Goal: Task Accomplishment & Management: Manage account settings

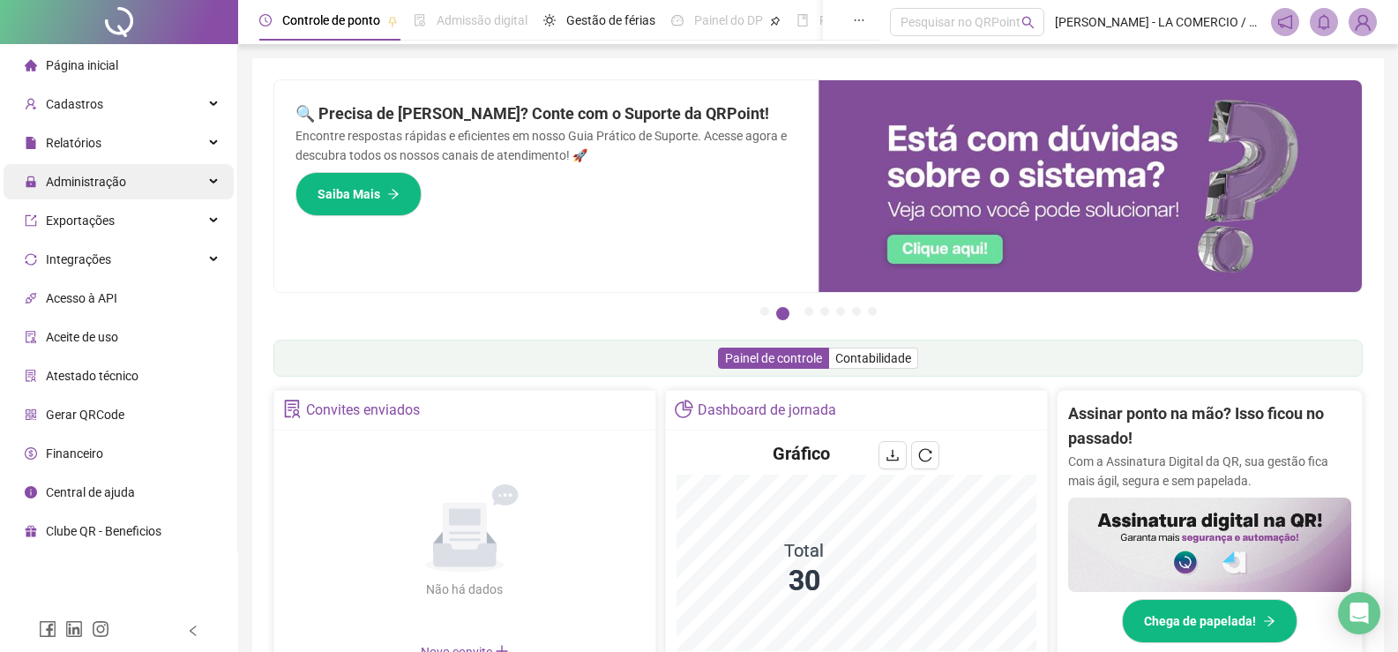
click at [147, 177] on div "Administração" at bounding box center [119, 181] width 230 height 35
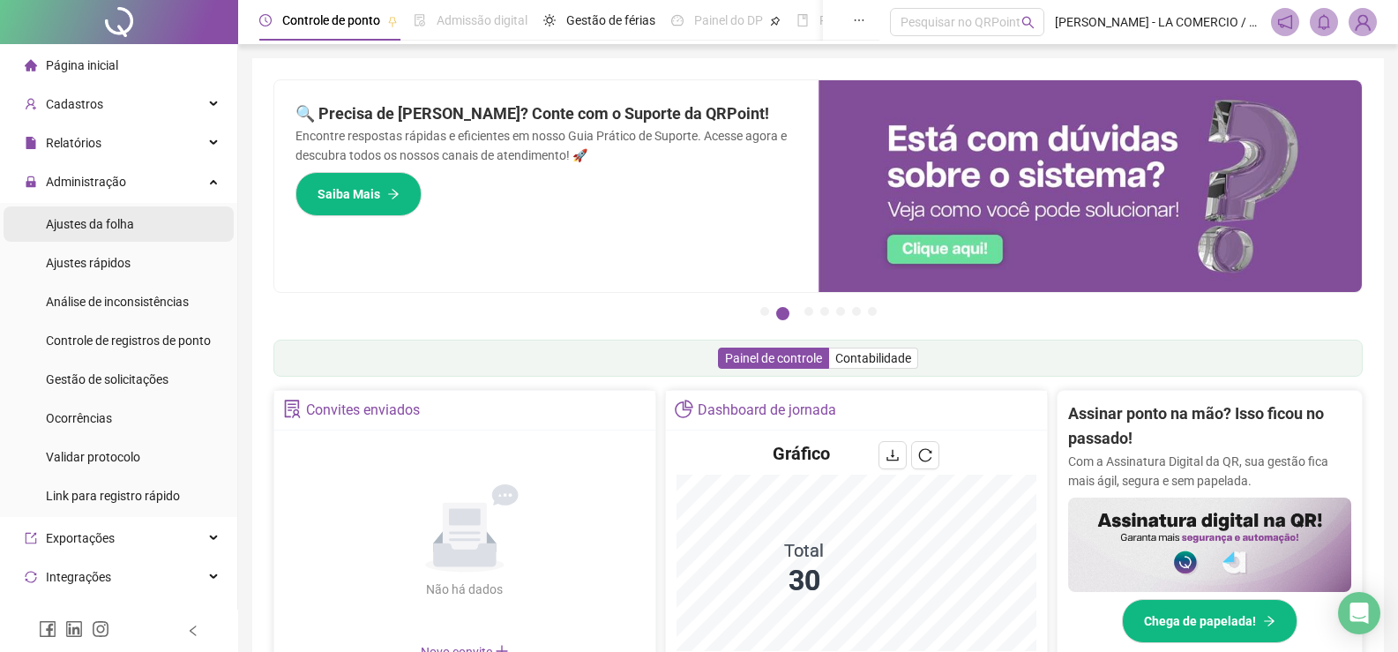
click at [149, 224] on li "Ajustes da folha" at bounding box center [119, 223] width 230 height 35
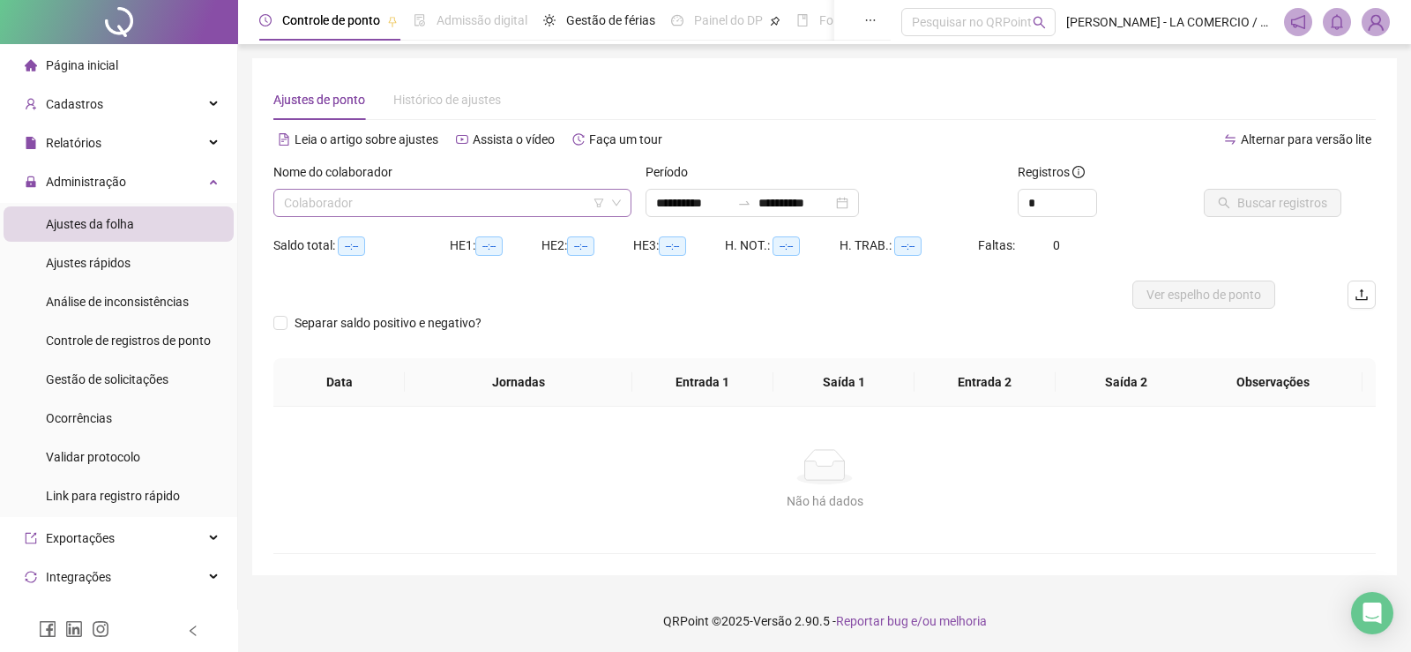
type input "**********"
click at [306, 188] on div "Nome do colaborador" at bounding box center [452, 175] width 358 height 26
click at [315, 202] on input "search" at bounding box center [444, 203] width 321 height 26
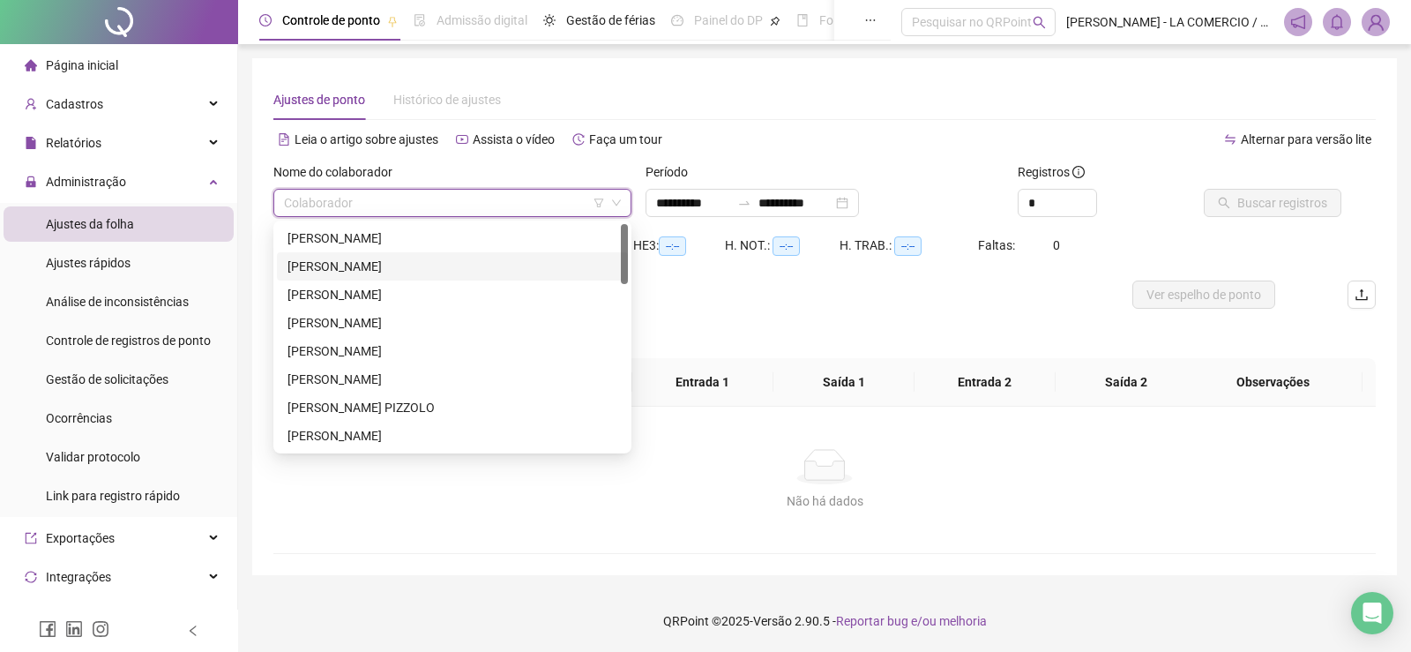
drag, startPoint x: 324, startPoint y: 262, endPoint x: 377, endPoint y: 257, distance: 53.2
click at [326, 262] on div "[PERSON_NAME]" at bounding box center [452, 266] width 330 height 19
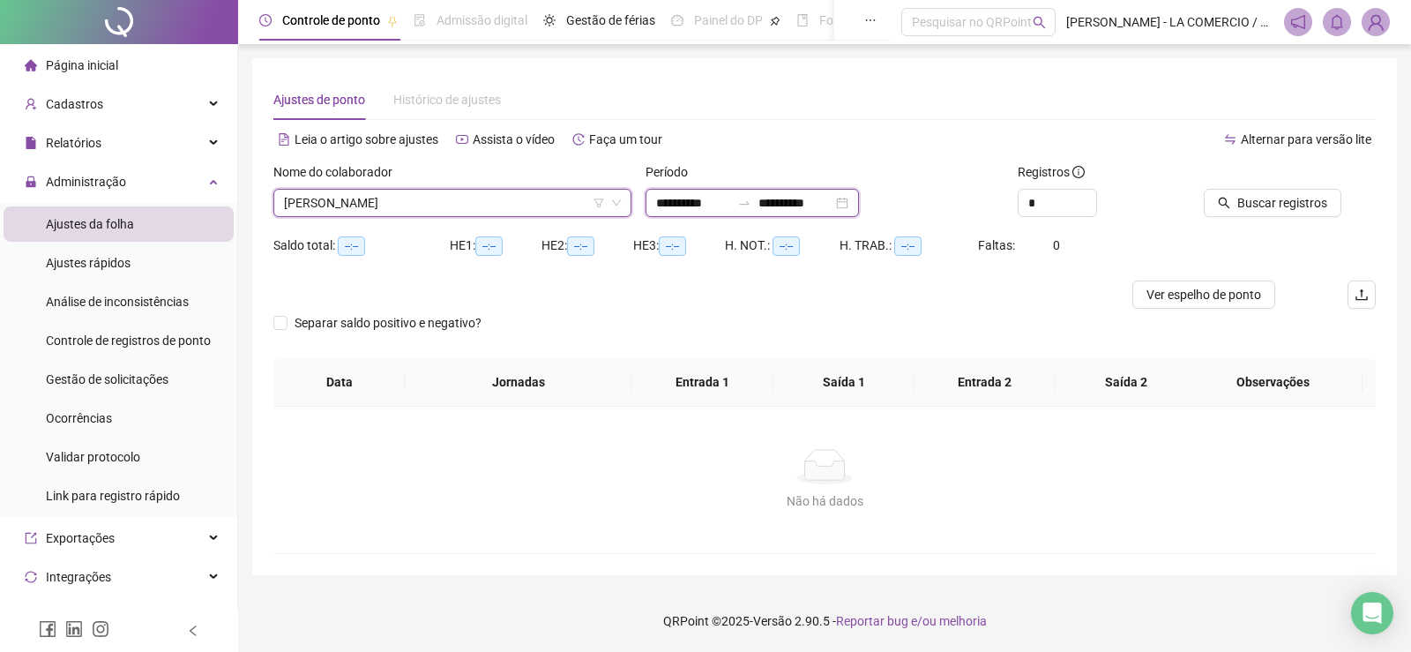
click at [715, 207] on input "**********" at bounding box center [693, 202] width 74 height 19
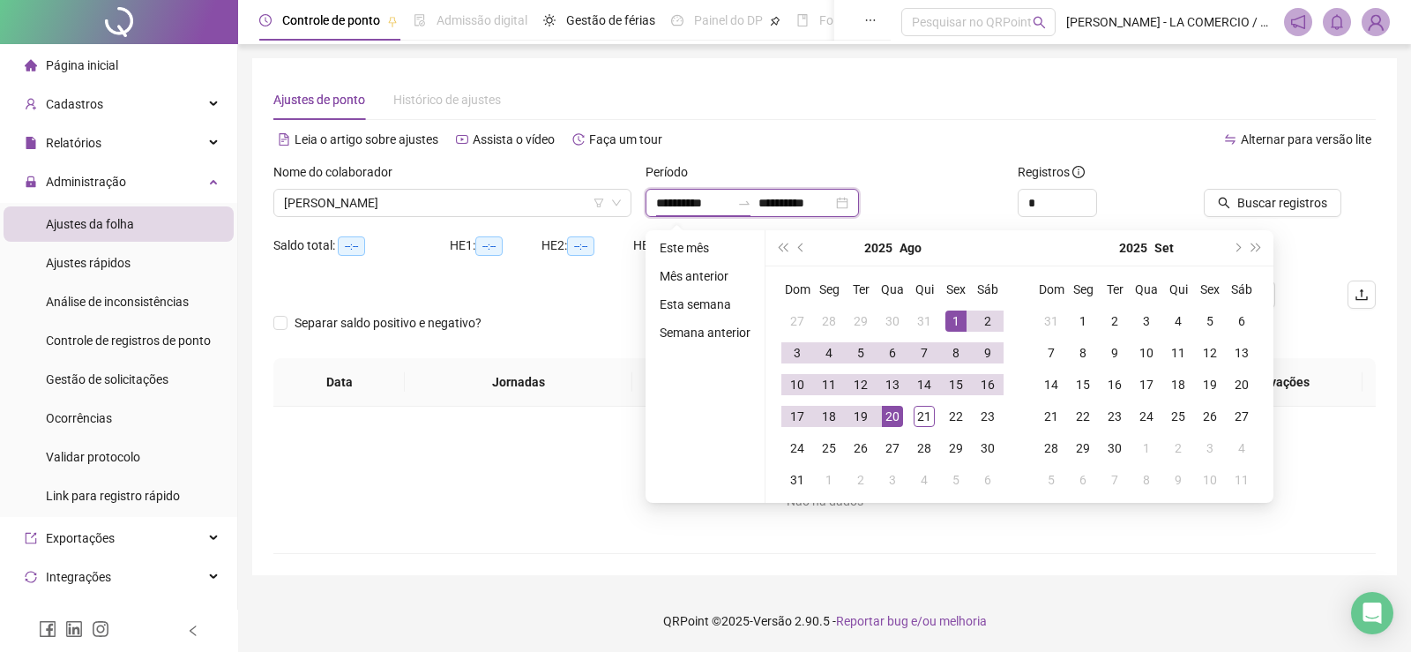
click at [722, 206] on input "**********" at bounding box center [693, 202] width 74 height 19
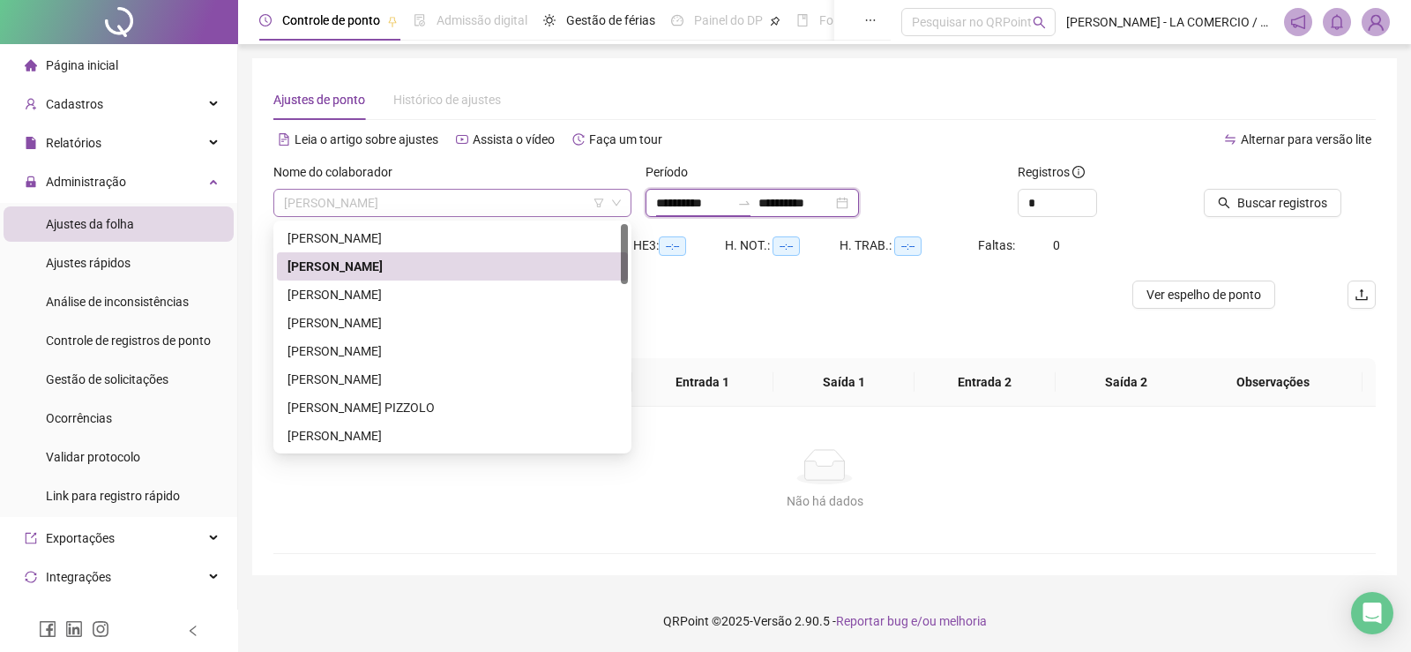
click at [488, 209] on span "[PERSON_NAME]" at bounding box center [452, 203] width 337 height 26
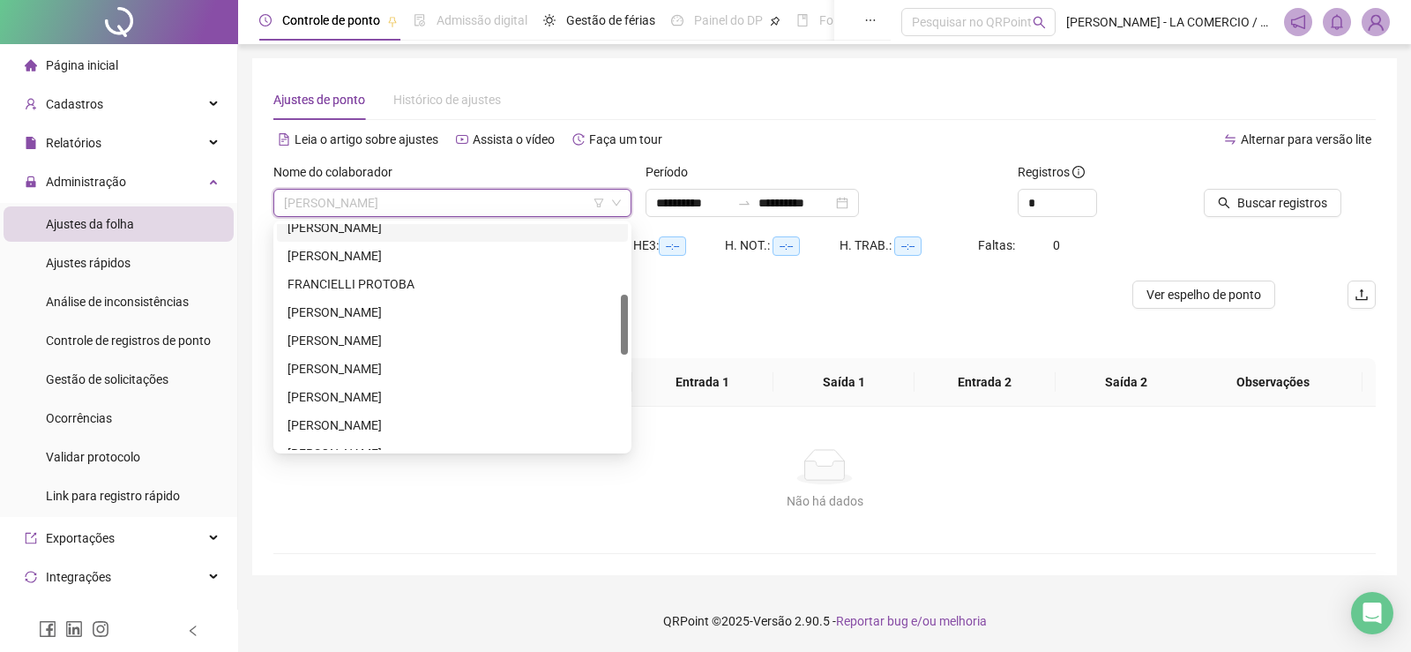
scroll to position [353, 0]
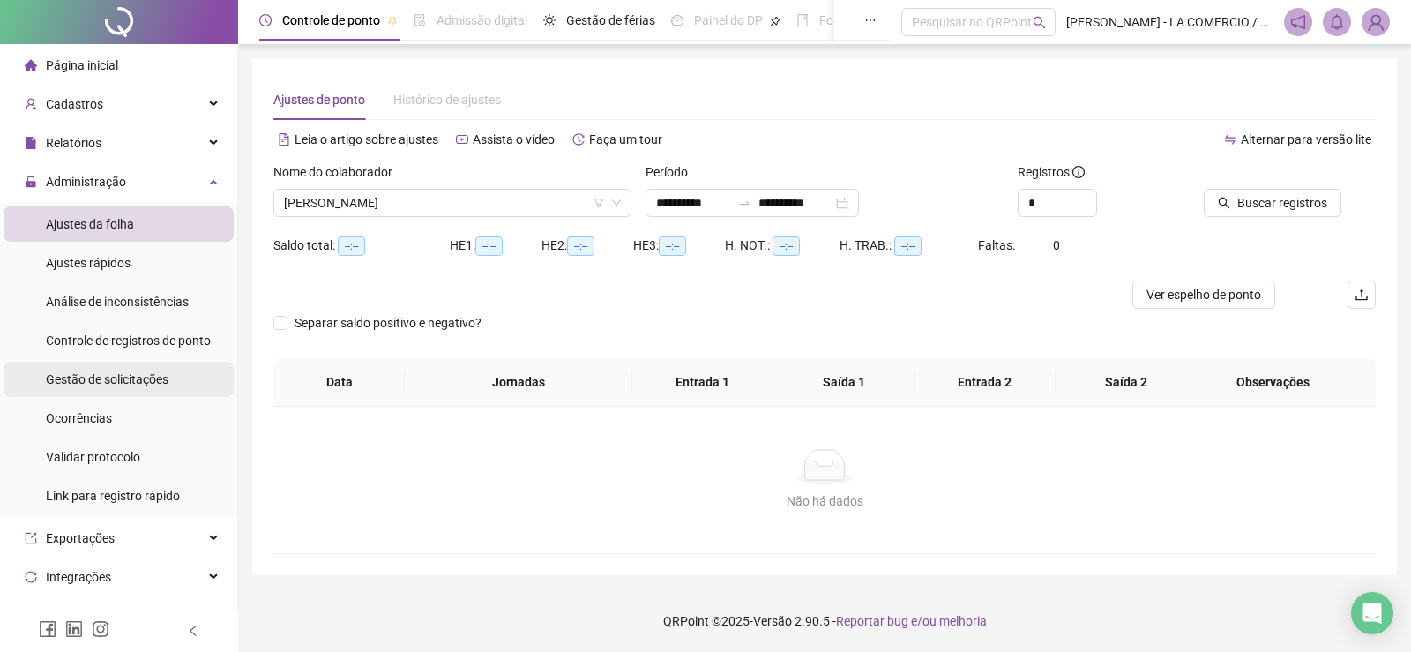
click at [157, 374] on span "Gestão de solicitações" at bounding box center [107, 379] width 123 height 14
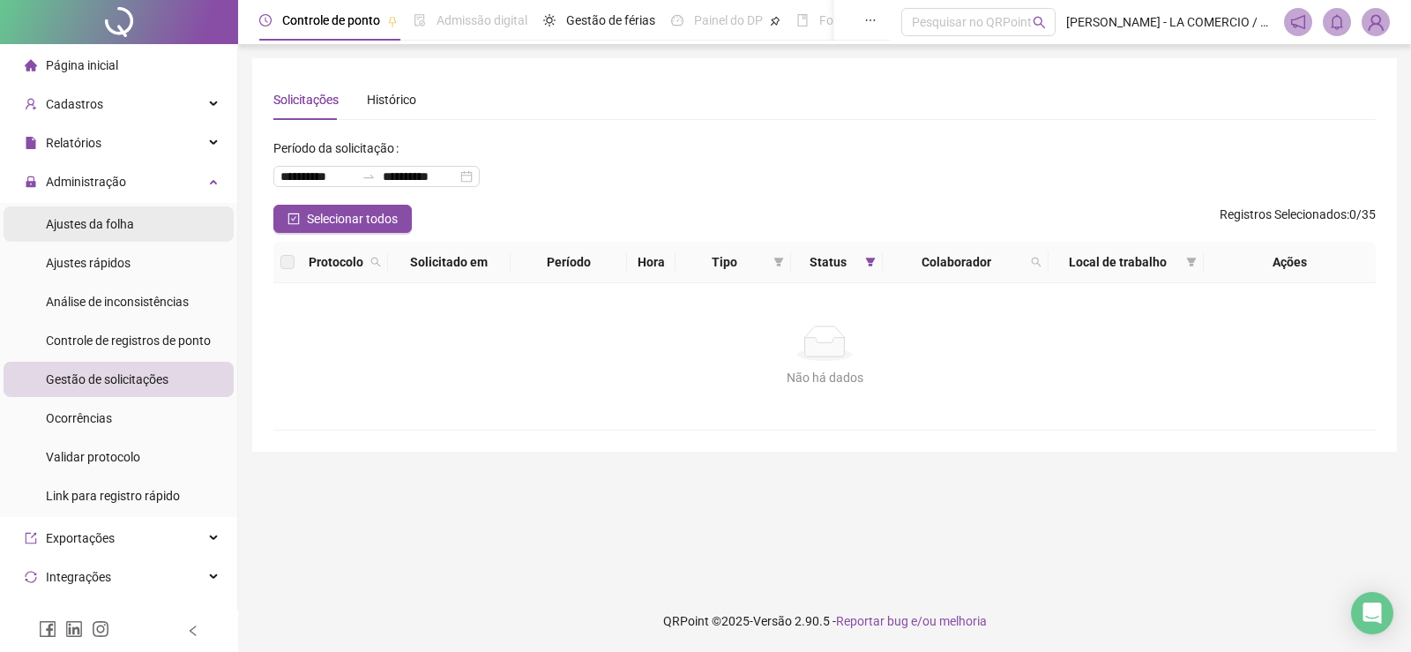
click at [130, 227] on span "Ajustes da folha" at bounding box center [90, 224] width 88 height 14
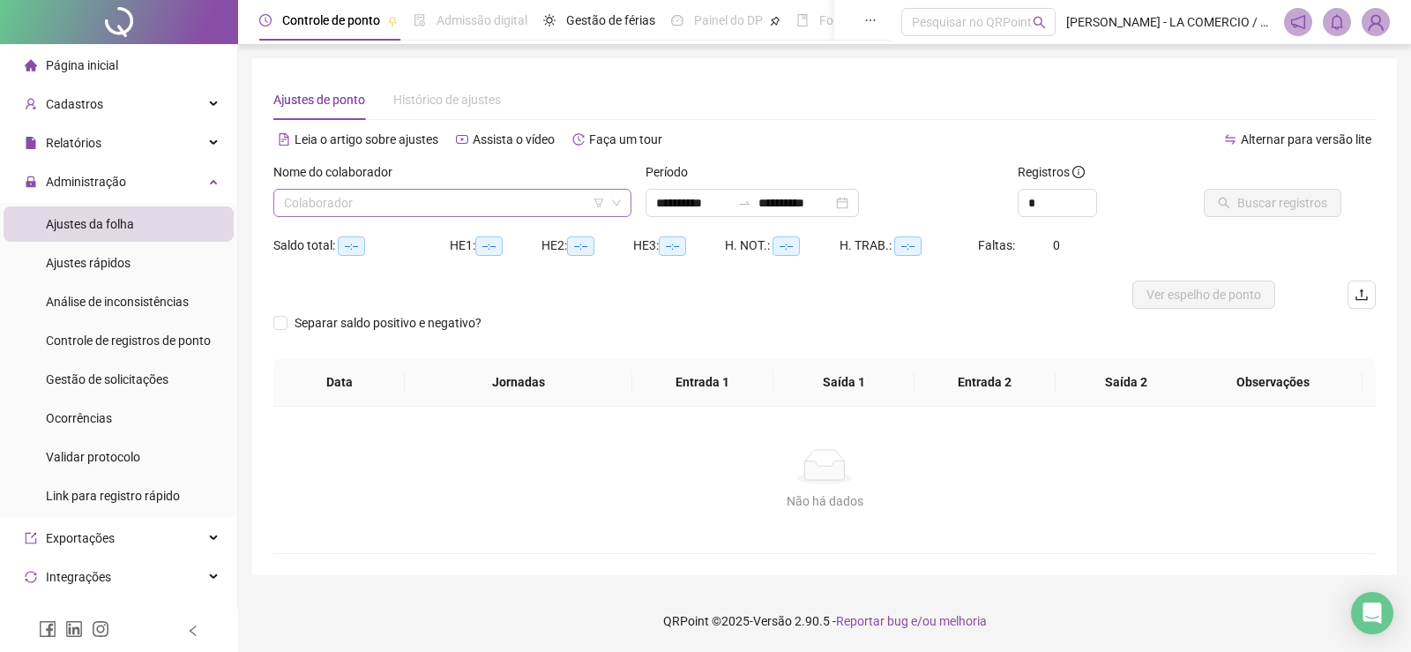
type input "**********"
click at [327, 205] on input "search" at bounding box center [444, 203] width 321 height 26
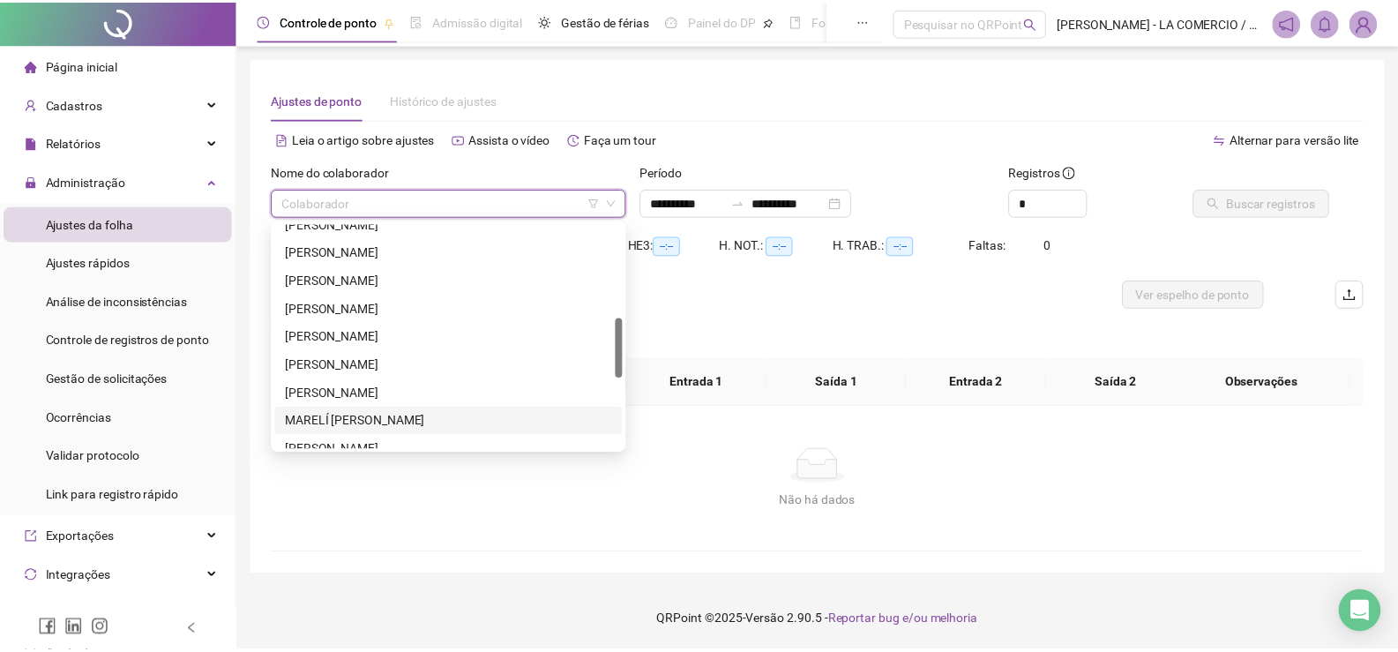
scroll to position [621, 0]
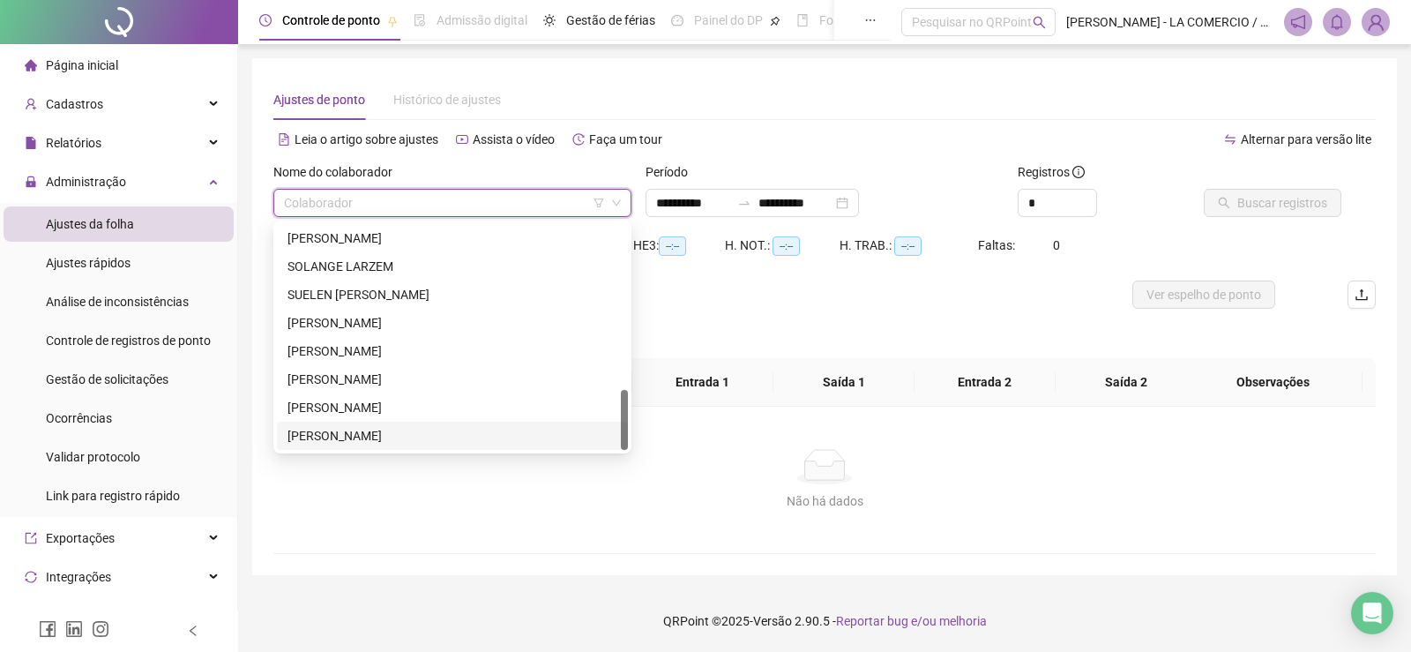
click at [350, 436] on div "[PERSON_NAME]" at bounding box center [452, 435] width 330 height 19
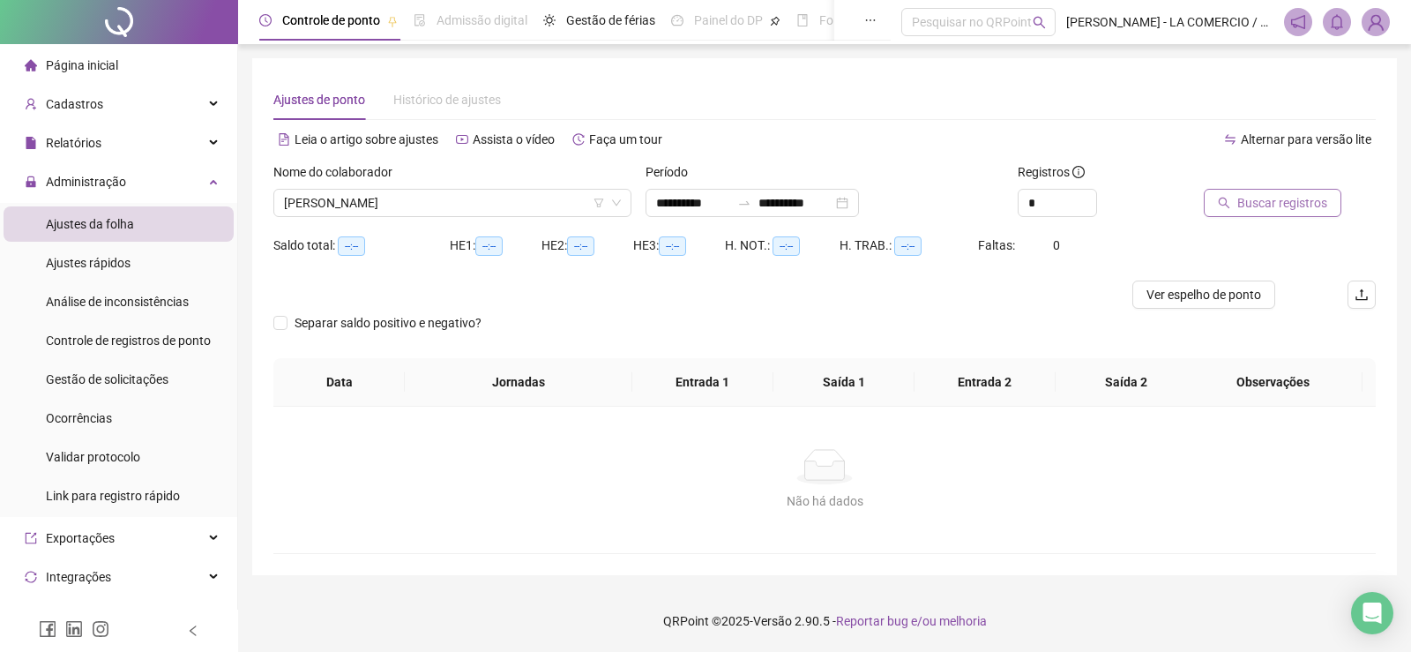
click at [1250, 199] on span "Buscar registros" at bounding box center [1282, 202] width 90 height 19
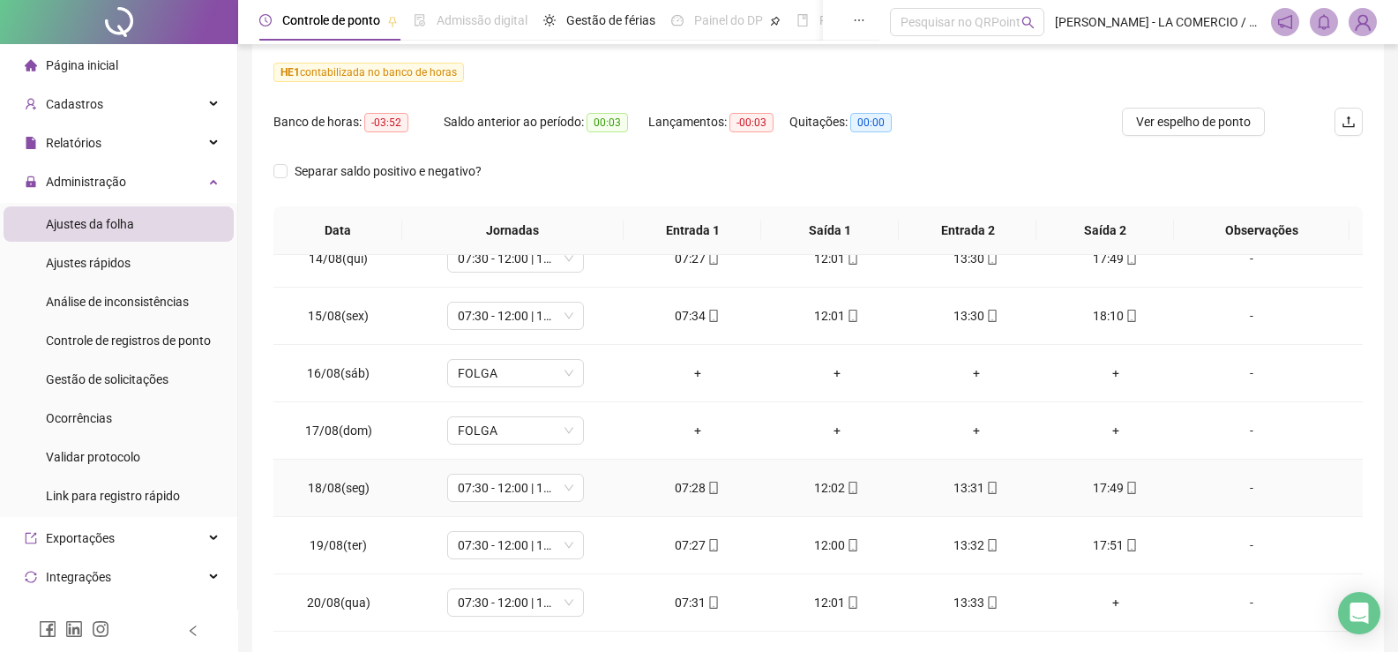
scroll to position [299, 0]
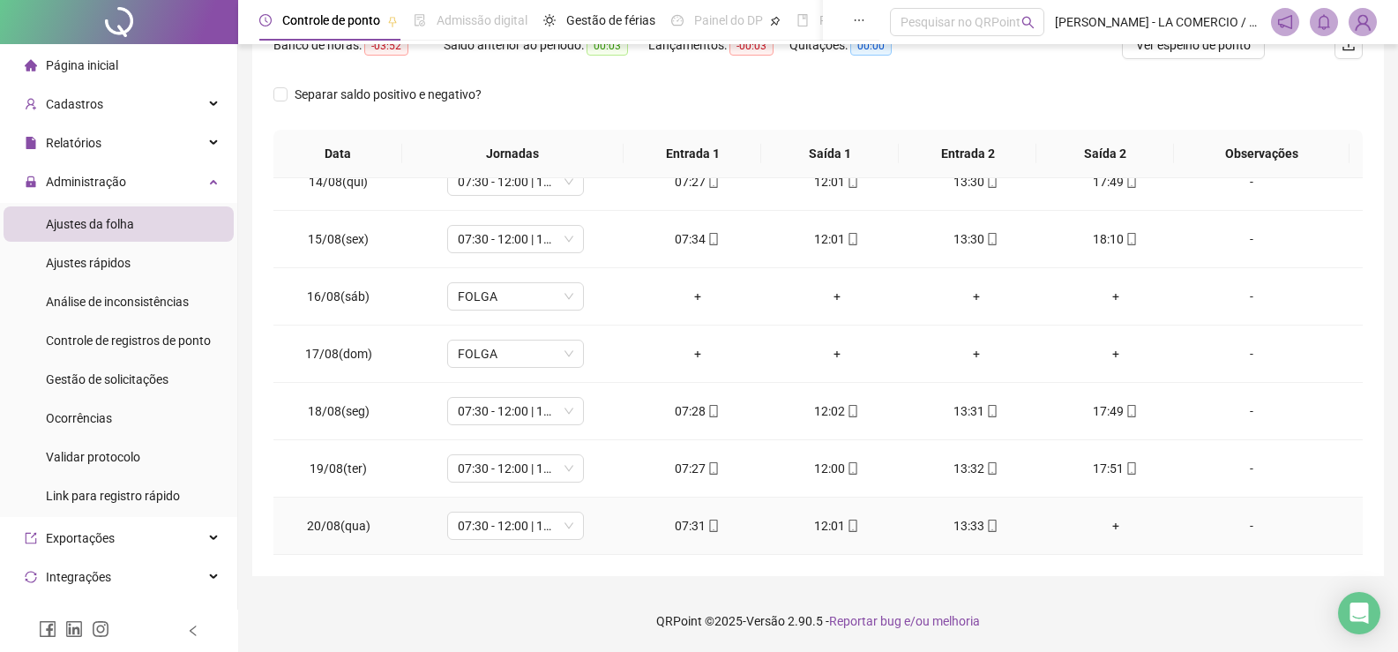
click at [1103, 518] on div "+" at bounding box center [1115, 525] width 111 height 19
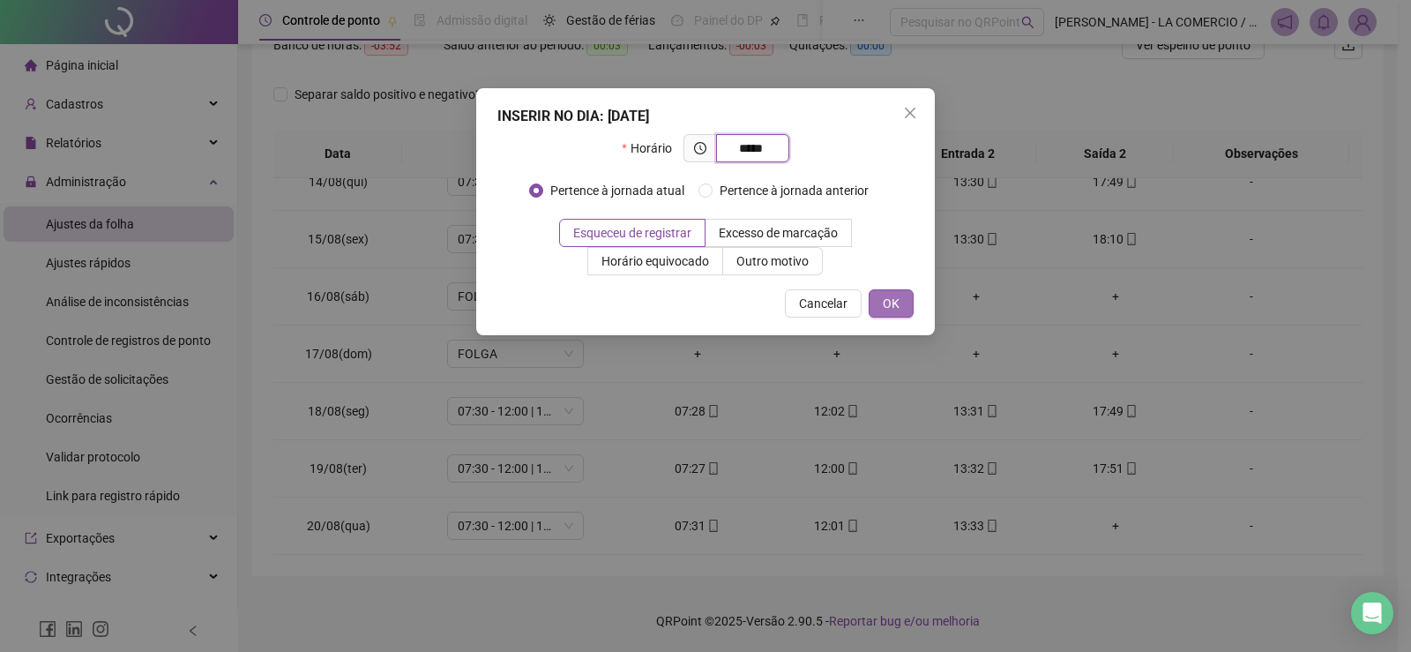
type input "*****"
click at [893, 298] on span "OK" at bounding box center [891, 303] width 17 height 19
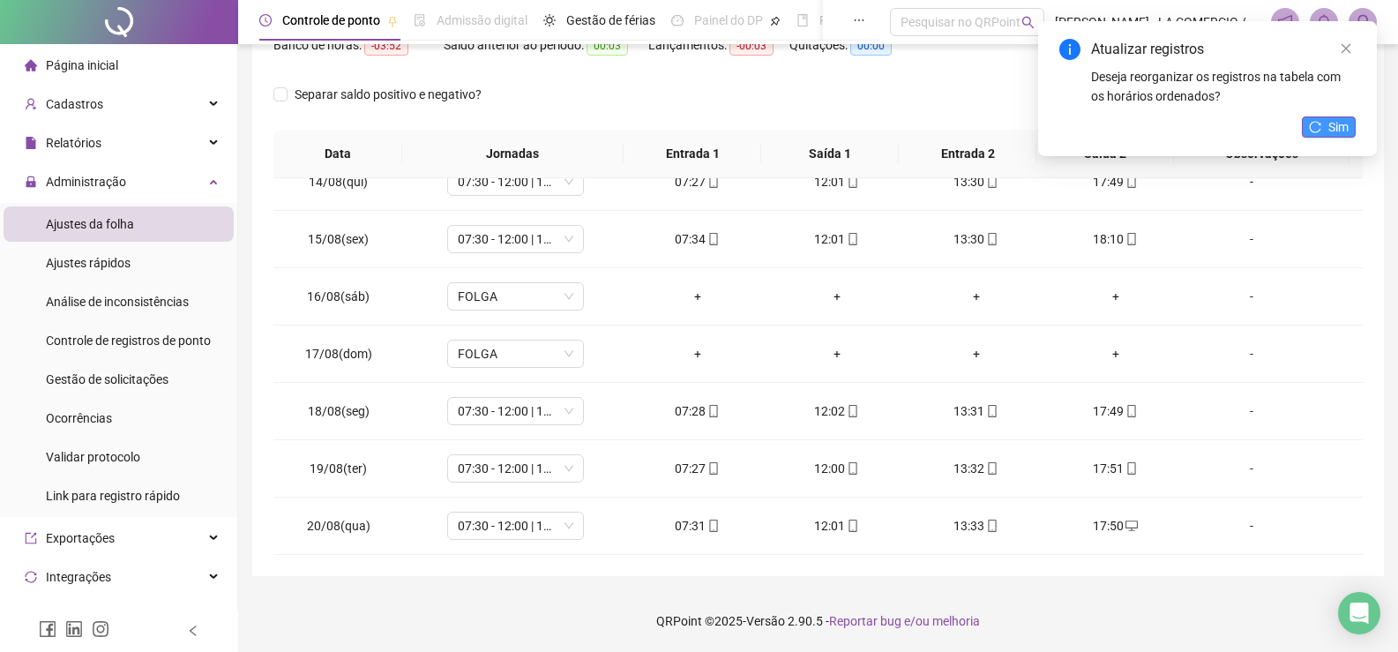
click at [1335, 129] on span "Sim" at bounding box center [1338, 126] width 20 height 19
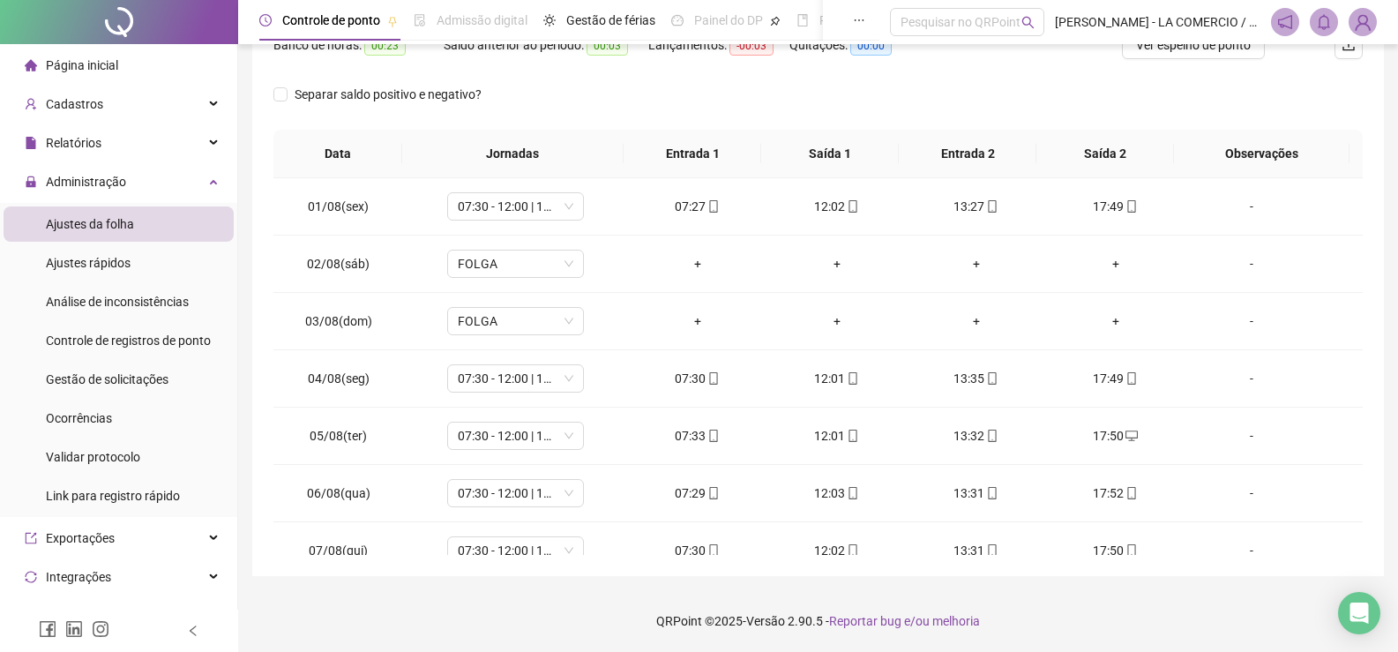
scroll to position [0, 0]
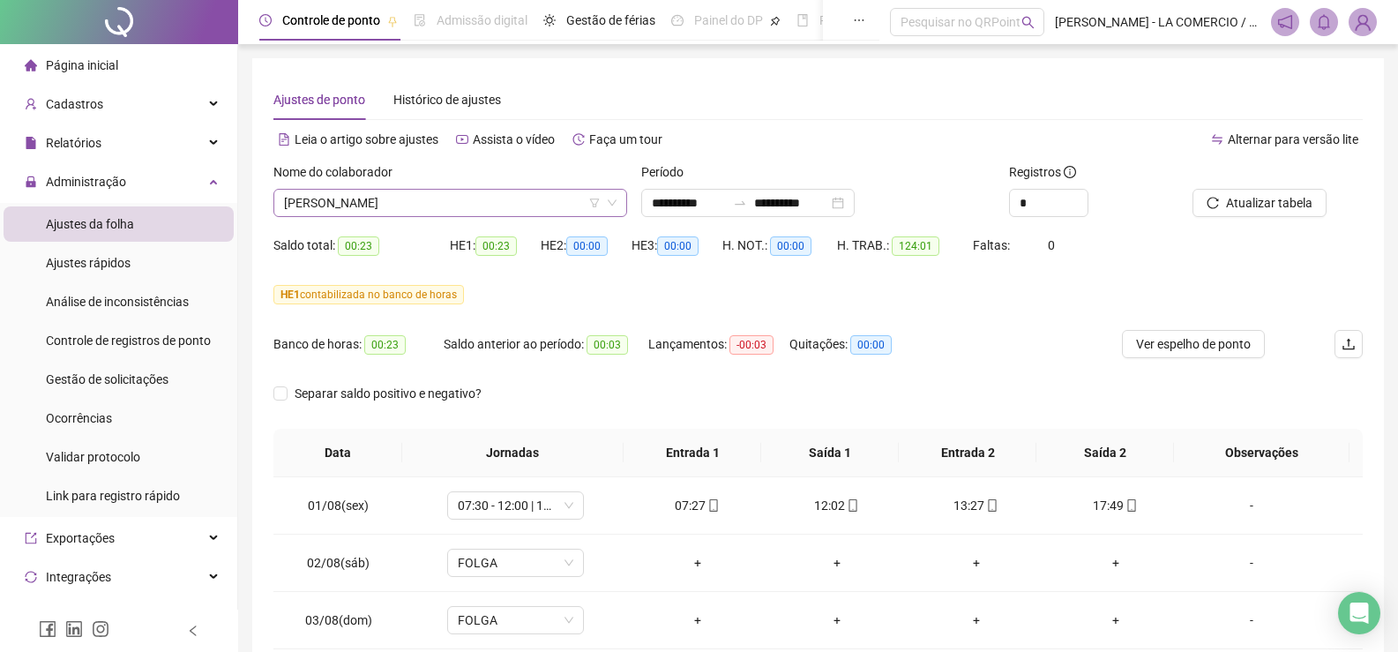
click at [464, 209] on span "[PERSON_NAME]" at bounding box center [450, 203] width 332 height 26
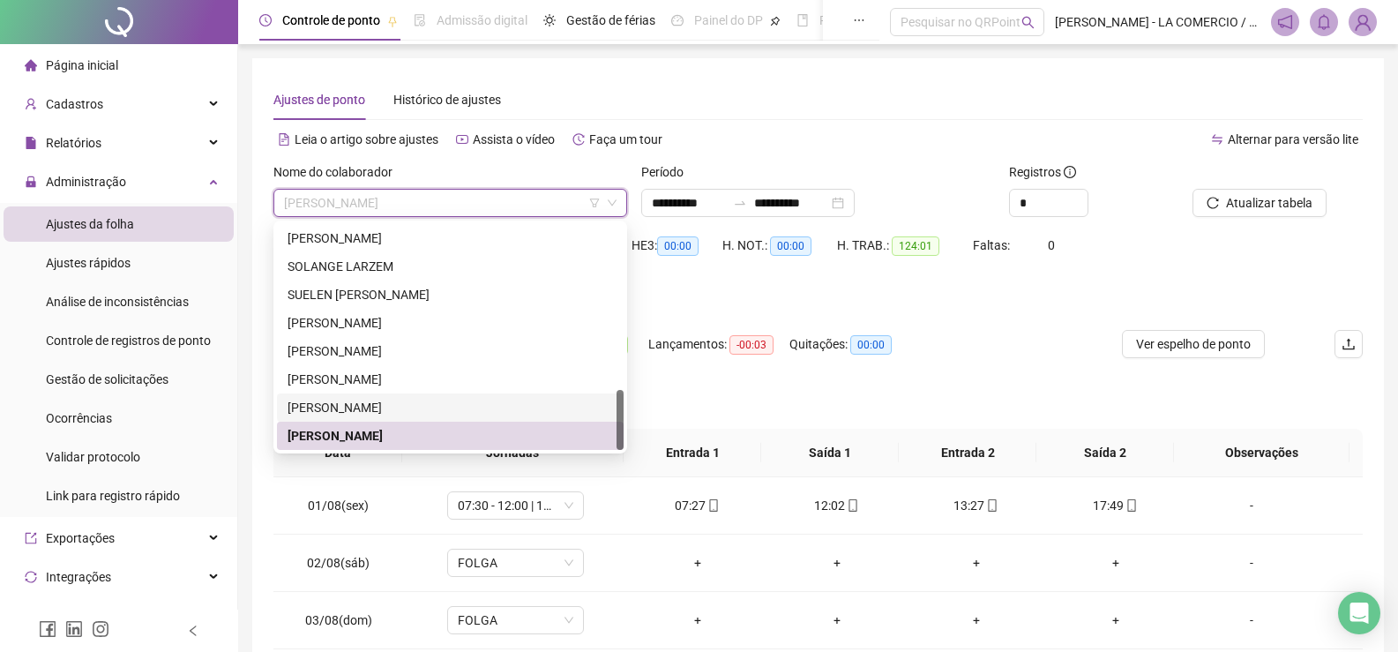
click at [384, 404] on div "[PERSON_NAME]" at bounding box center [449, 407] width 325 height 19
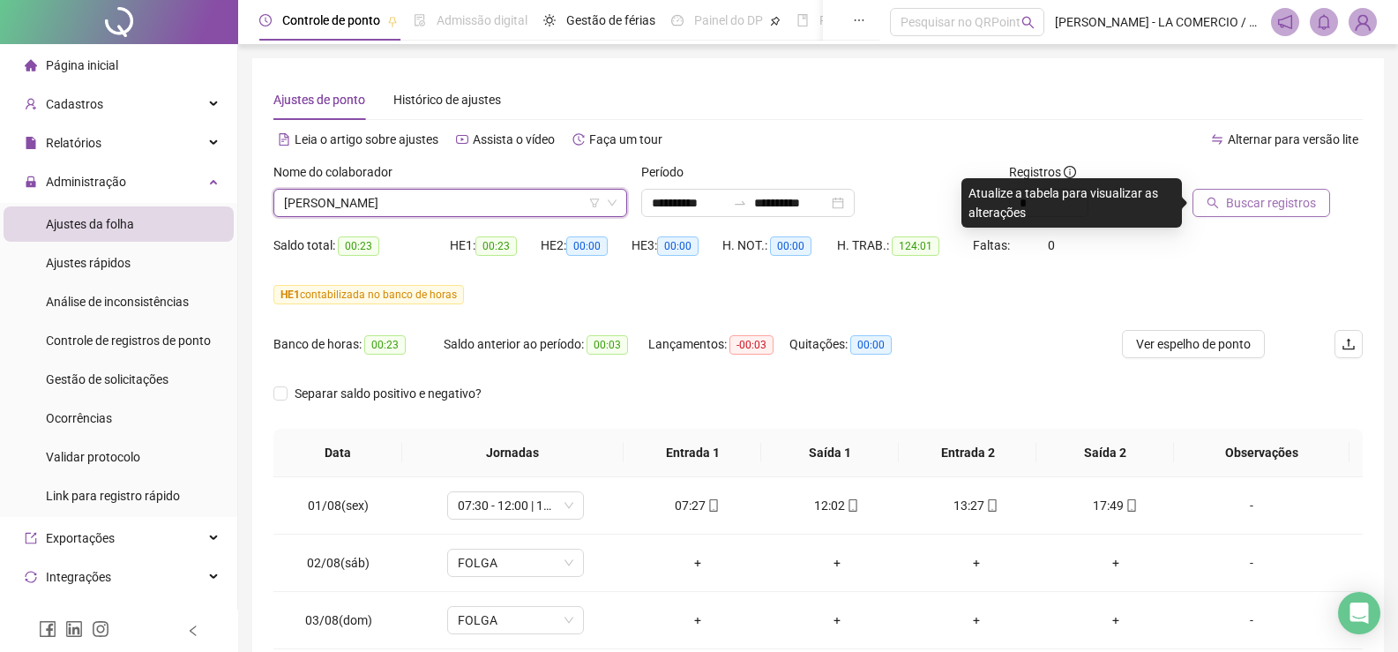
click at [1204, 199] on button "Buscar registros" at bounding box center [1261, 203] width 138 height 28
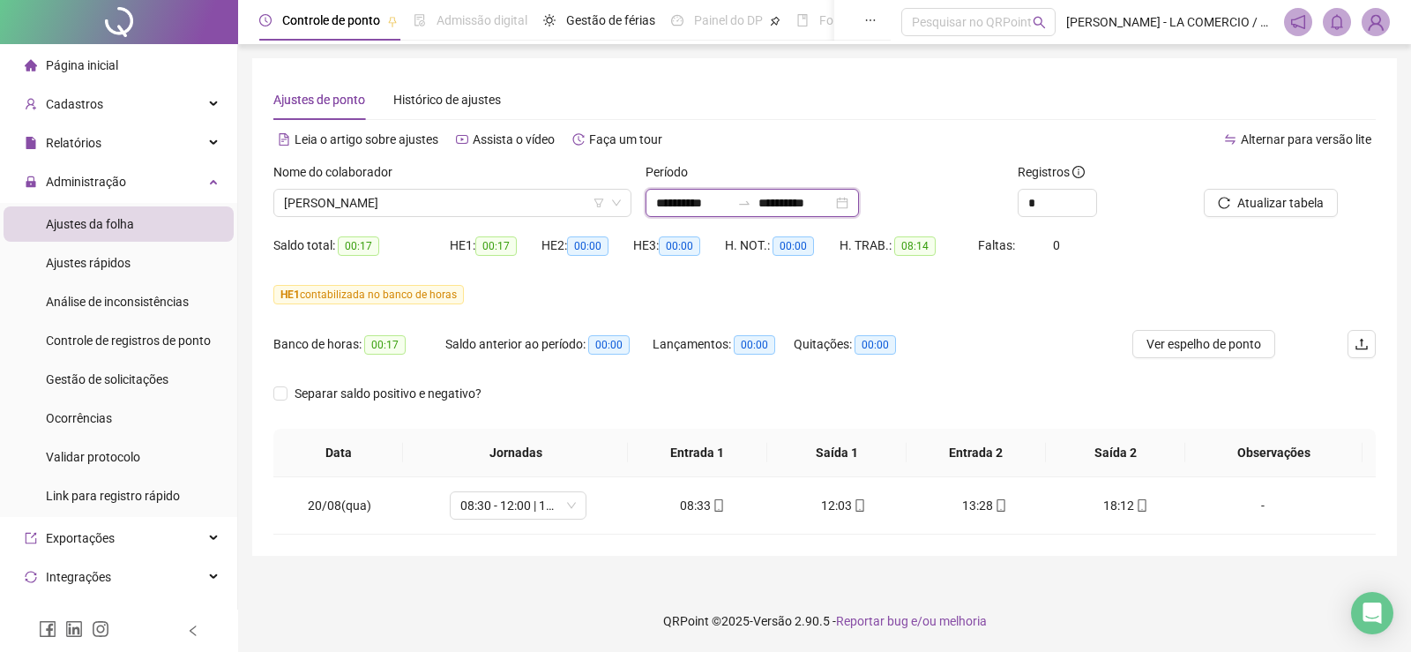
click at [832, 204] on input "**********" at bounding box center [795, 202] width 74 height 19
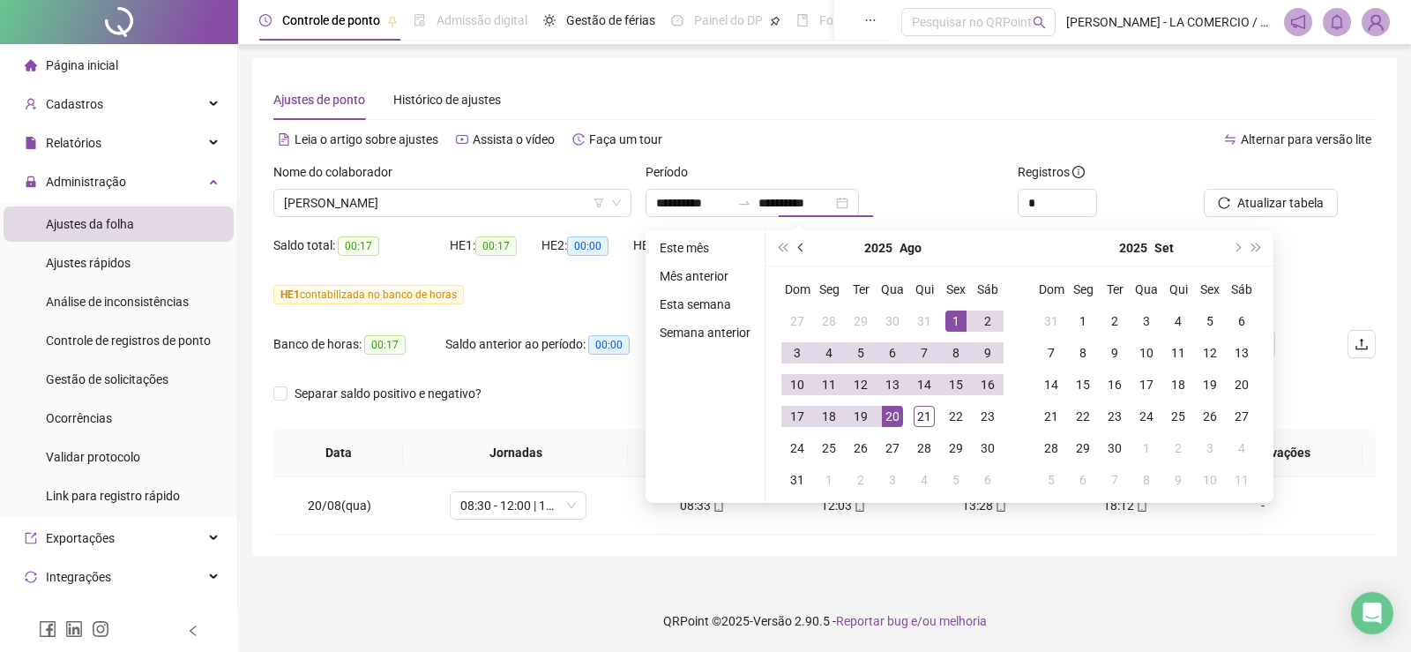
click at [802, 241] on button "prev-year" at bounding box center [801, 247] width 19 height 35
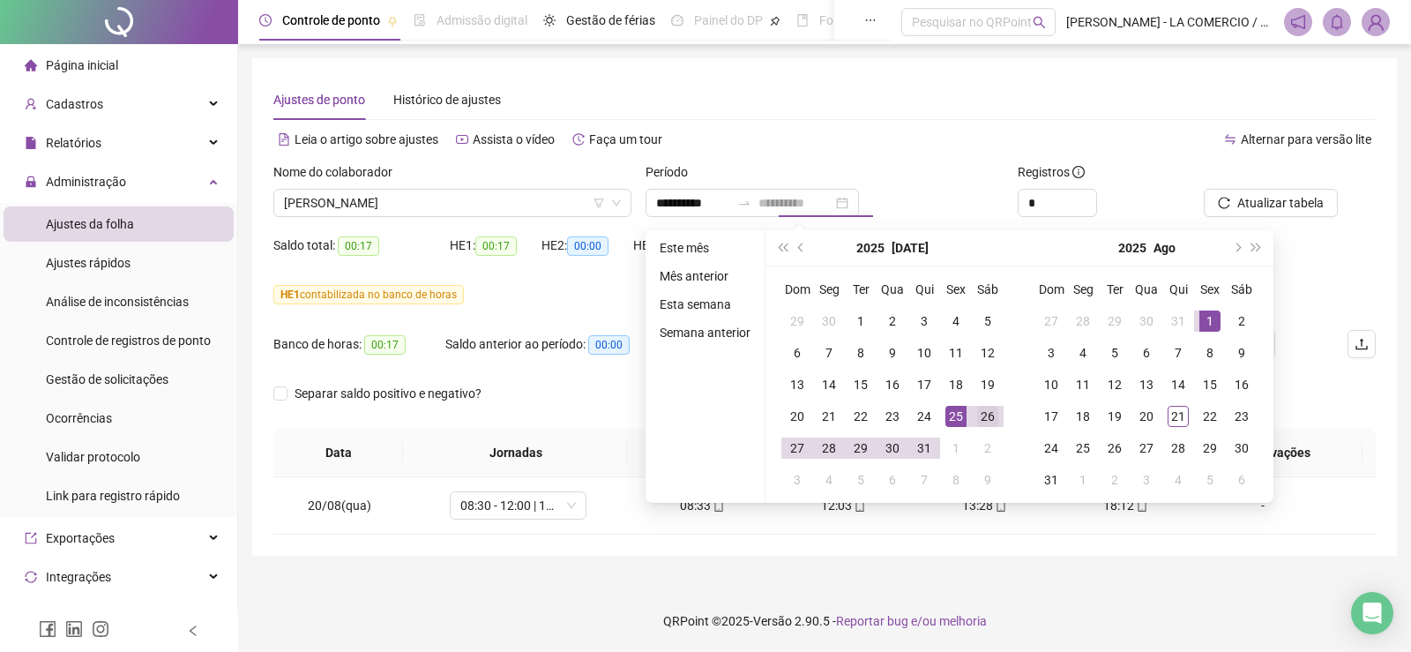
type input "**********"
drag, startPoint x: 986, startPoint y: 410, endPoint x: 1102, endPoint y: 422, distance: 117.0
click at [988, 410] on div "26" at bounding box center [987, 416] width 21 height 21
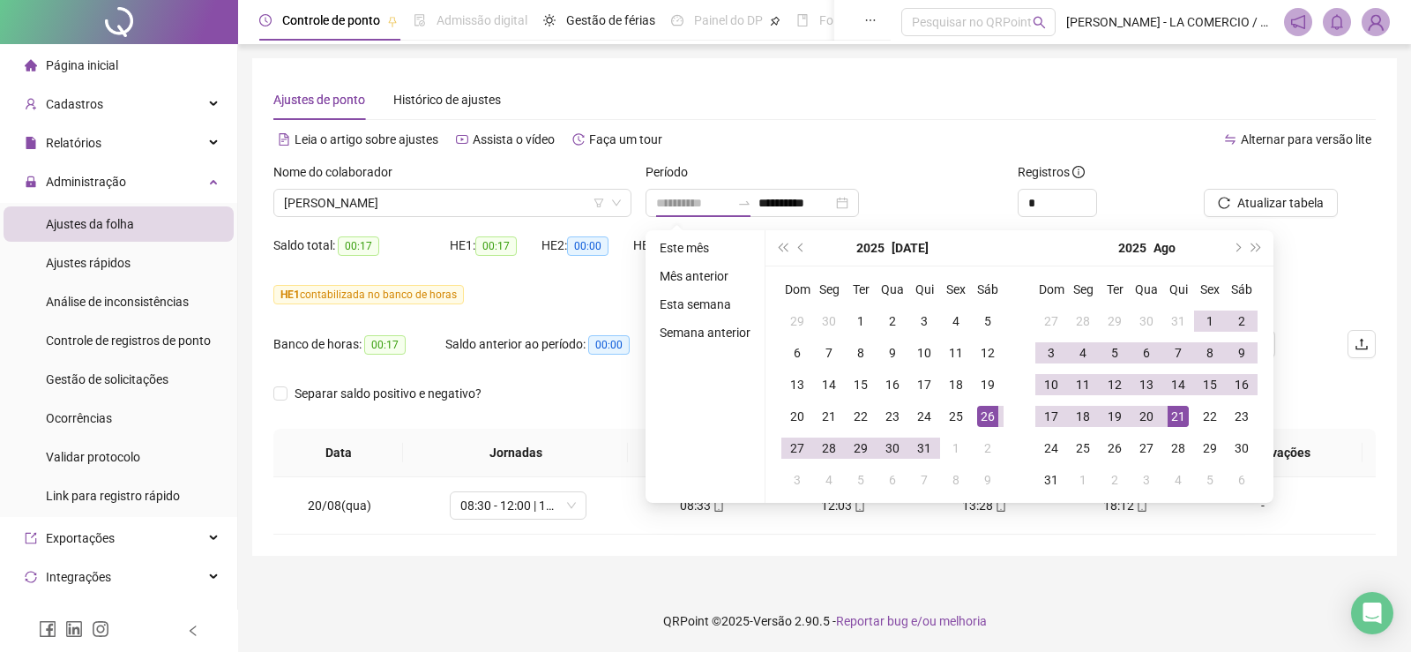
drag, startPoint x: 1176, startPoint y: 417, endPoint x: 1206, endPoint y: 352, distance: 71.8
click at [1176, 416] on div "21" at bounding box center [1177, 416] width 21 height 21
type input "**********"
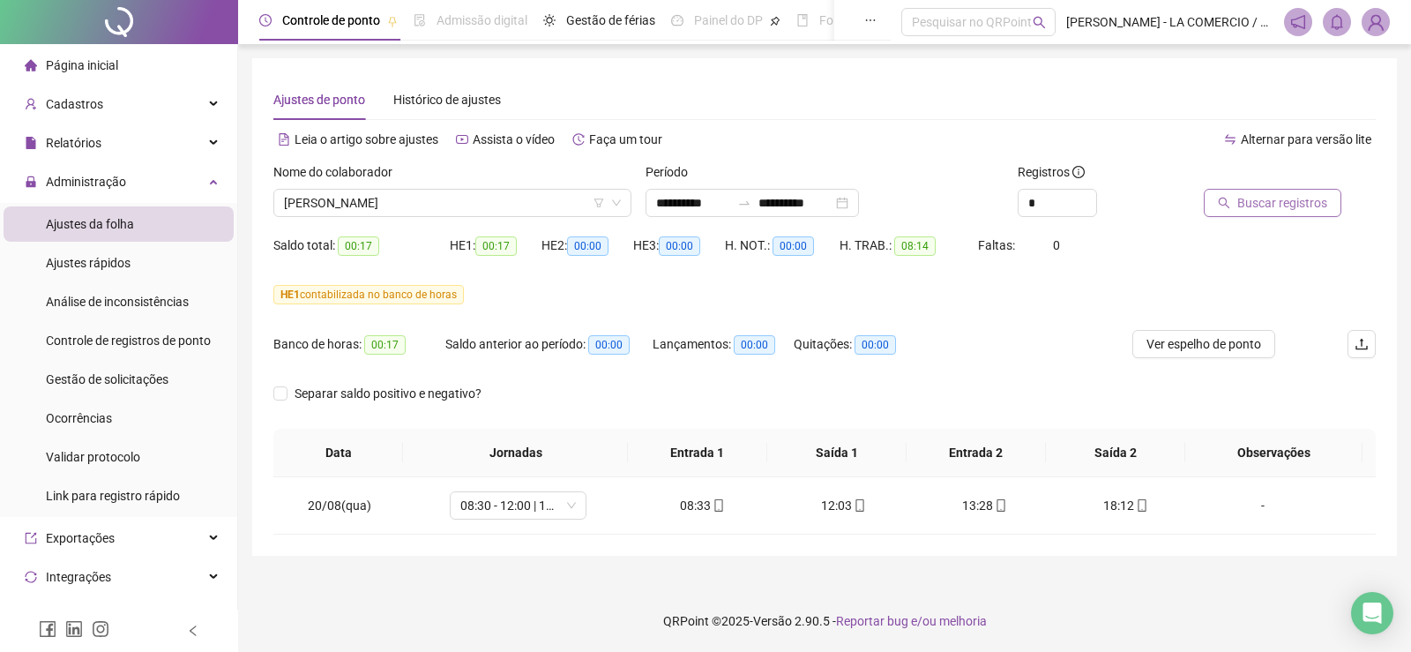
click at [1243, 215] on button "Buscar registros" at bounding box center [1273, 203] width 138 height 28
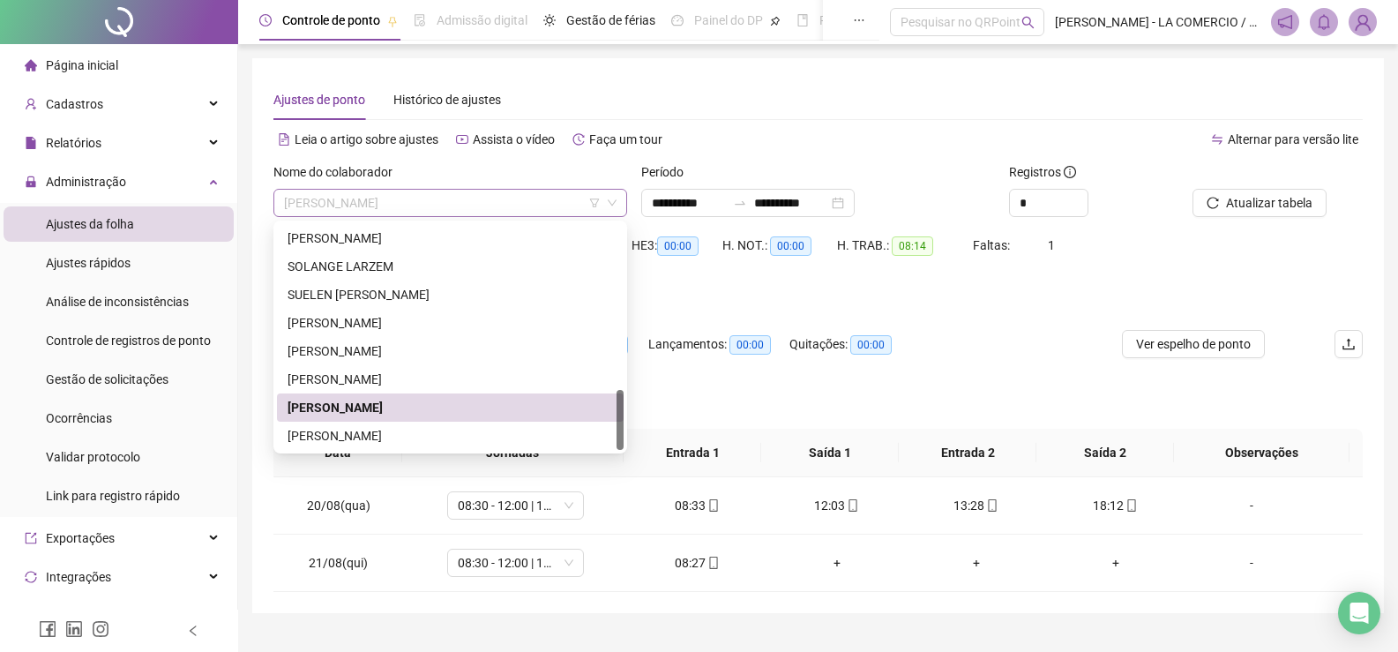
click at [442, 211] on span "[PERSON_NAME]" at bounding box center [450, 203] width 332 height 26
click at [409, 379] on div "[PERSON_NAME]" at bounding box center [449, 378] width 325 height 19
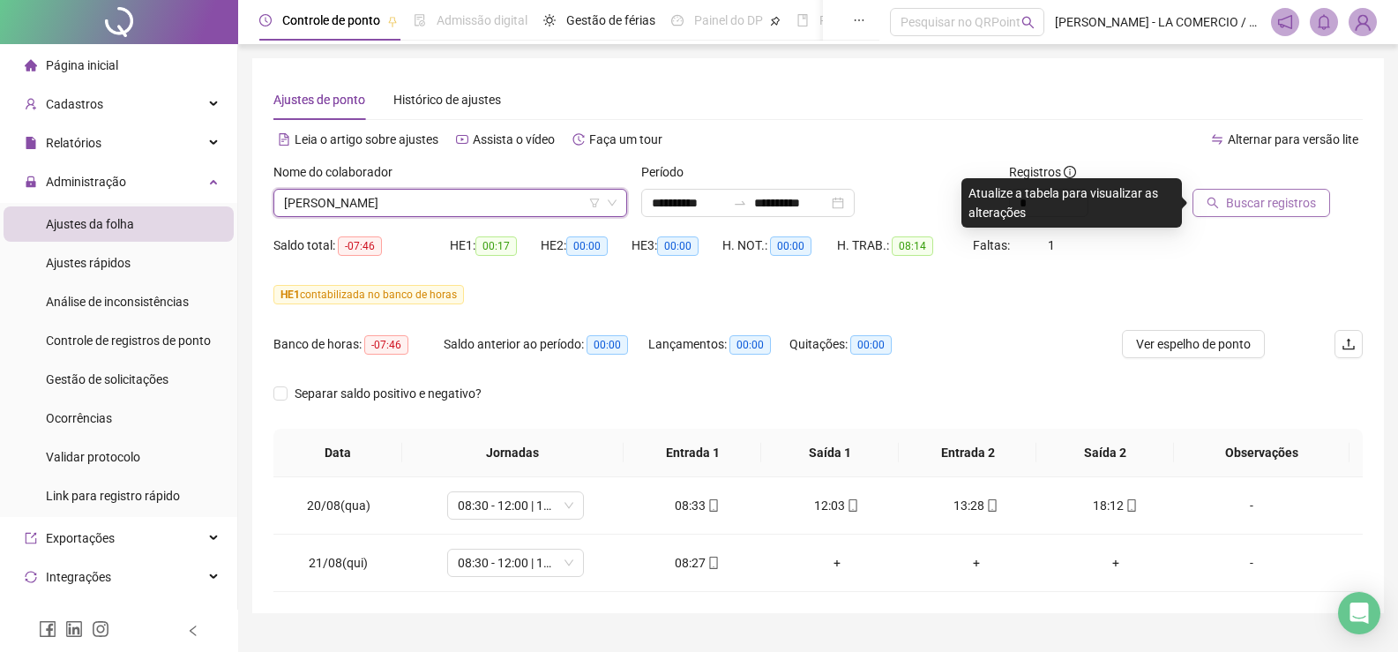
click at [1259, 209] on span "Buscar registros" at bounding box center [1271, 202] width 90 height 19
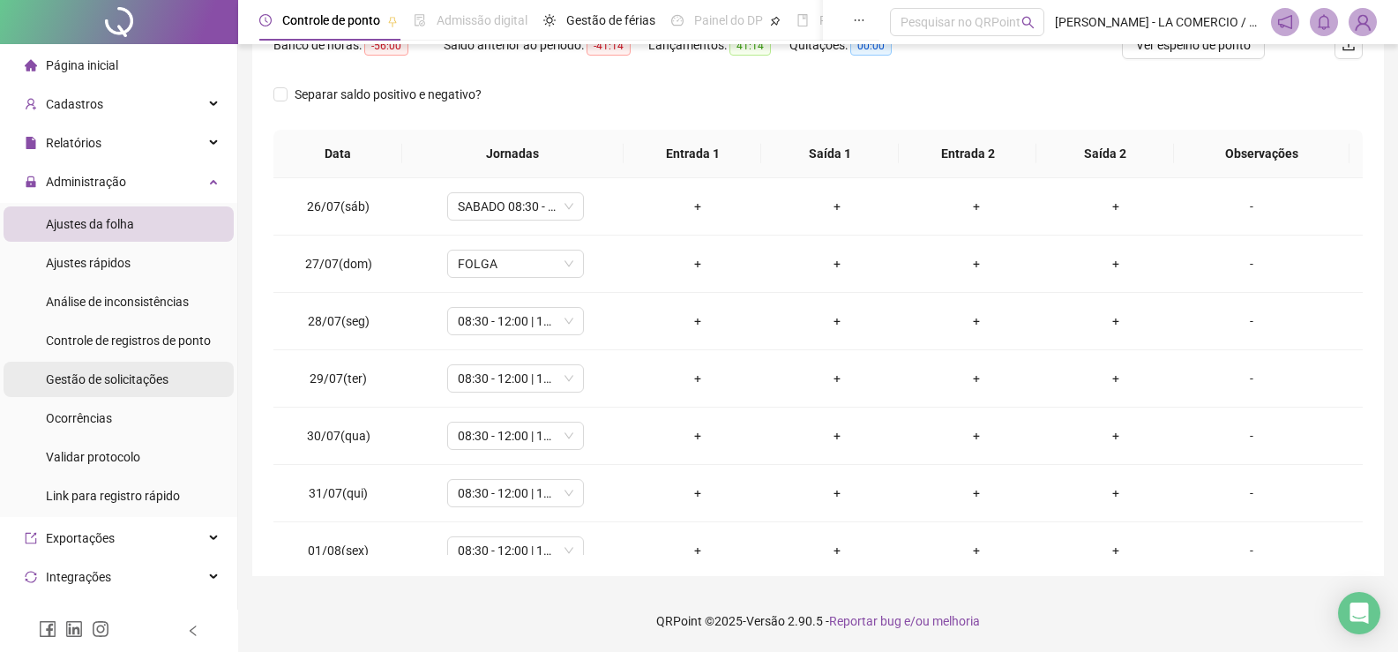
click at [167, 376] on li "Gestão de solicitações" at bounding box center [119, 379] width 230 height 35
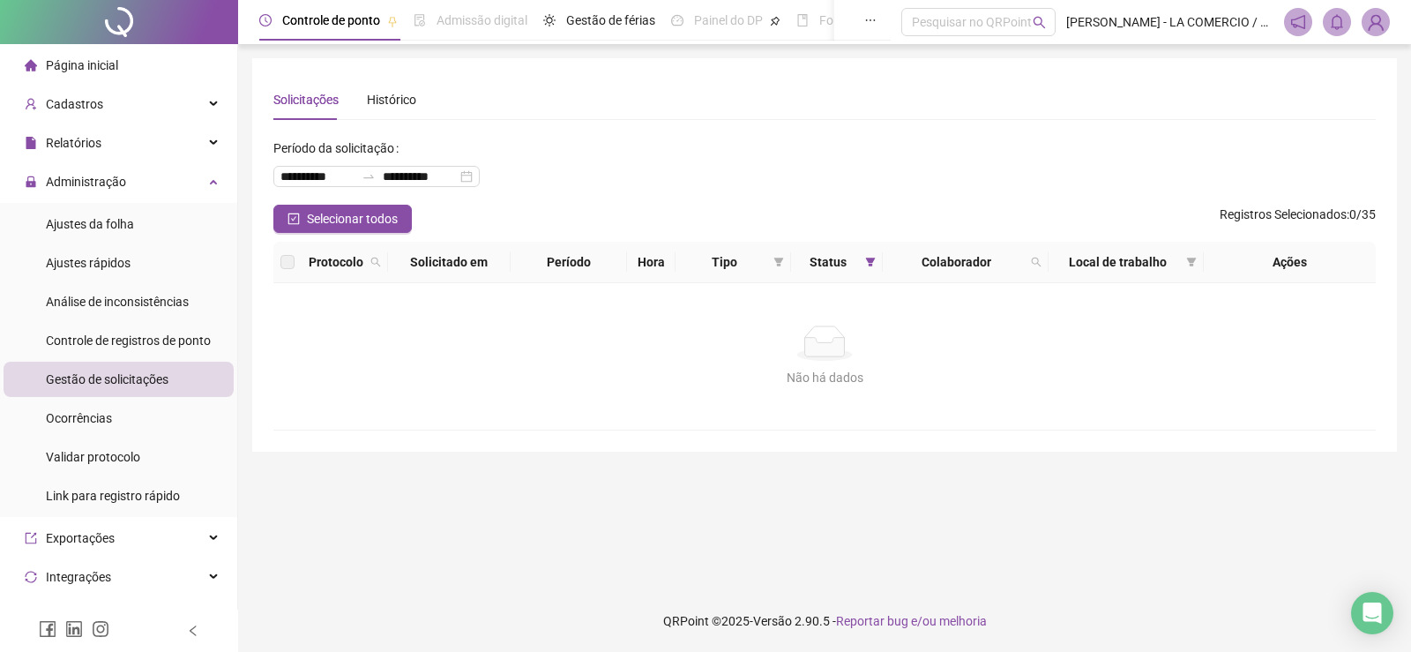
click at [146, 384] on span "Gestão de solicitações" at bounding box center [107, 379] width 123 height 14
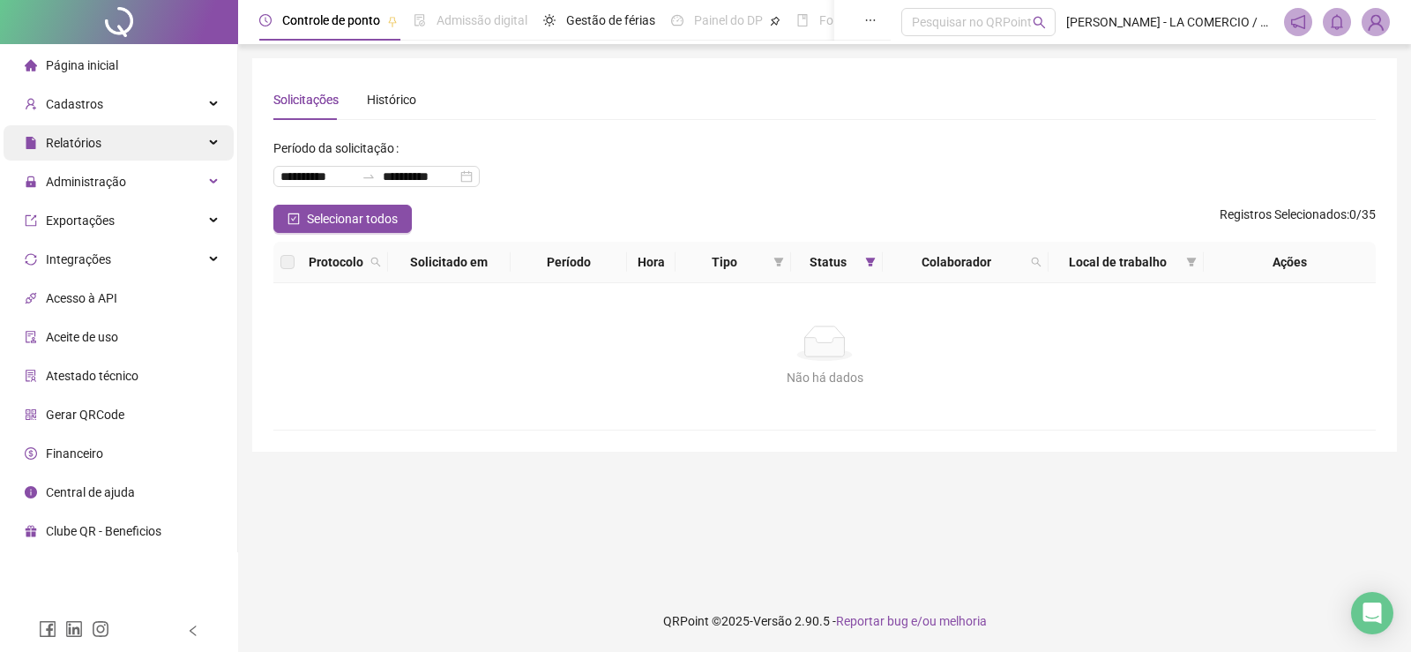
click at [135, 146] on div "Relatórios" at bounding box center [119, 142] width 230 height 35
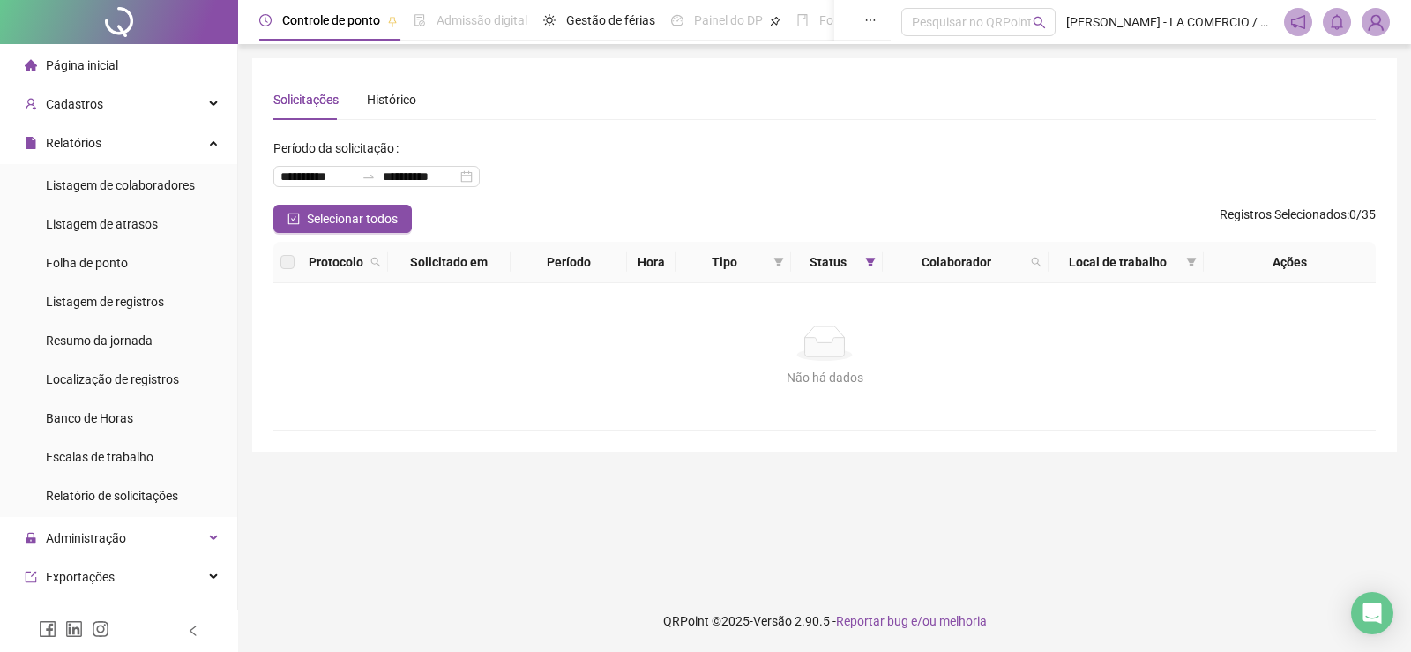
click at [115, 58] on span "Página inicial" at bounding box center [82, 65] width 72 height 14
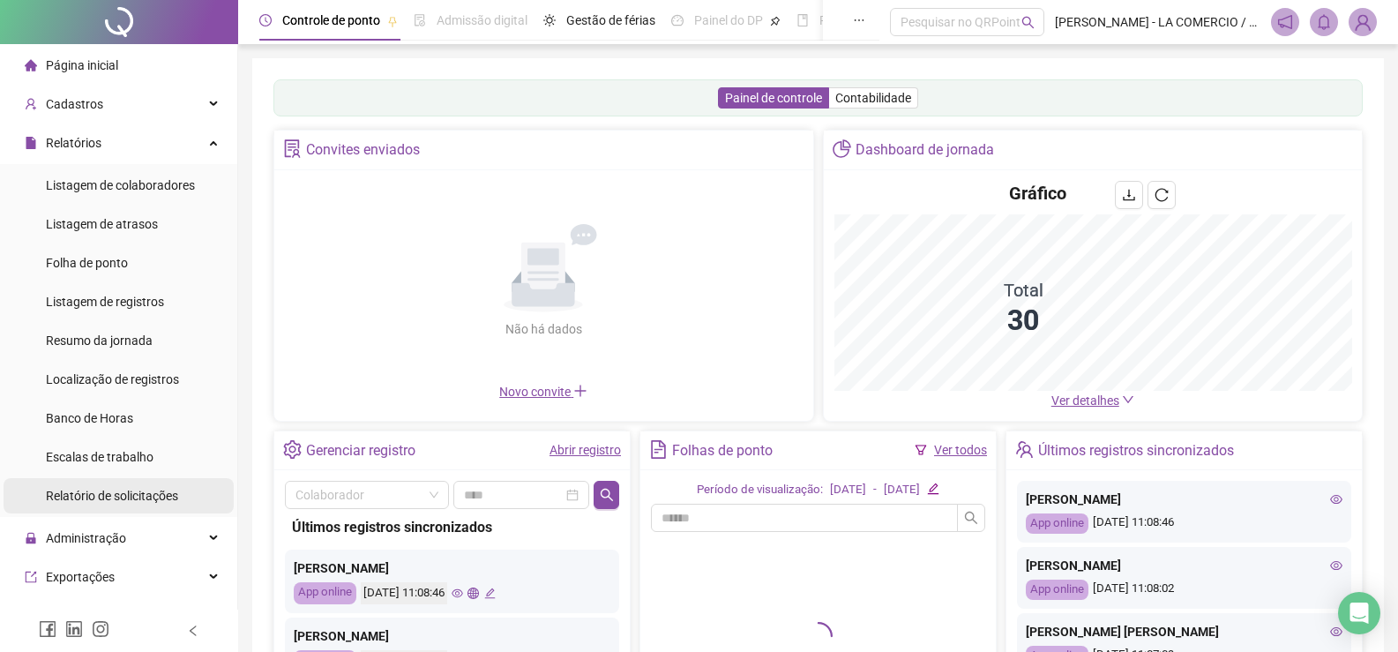
click at [155, 499] on span "Relatório de solicitações" at bounding box center [112, 495] width 132 height 14
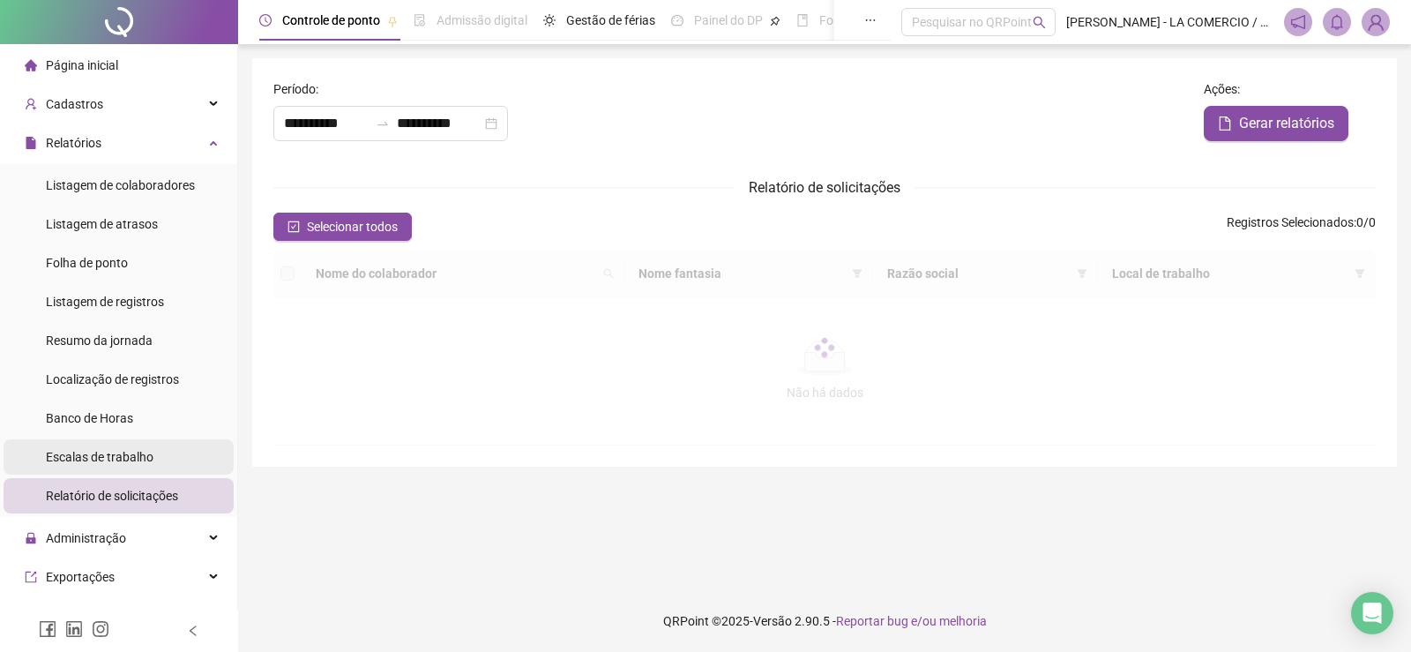
type input "**********"
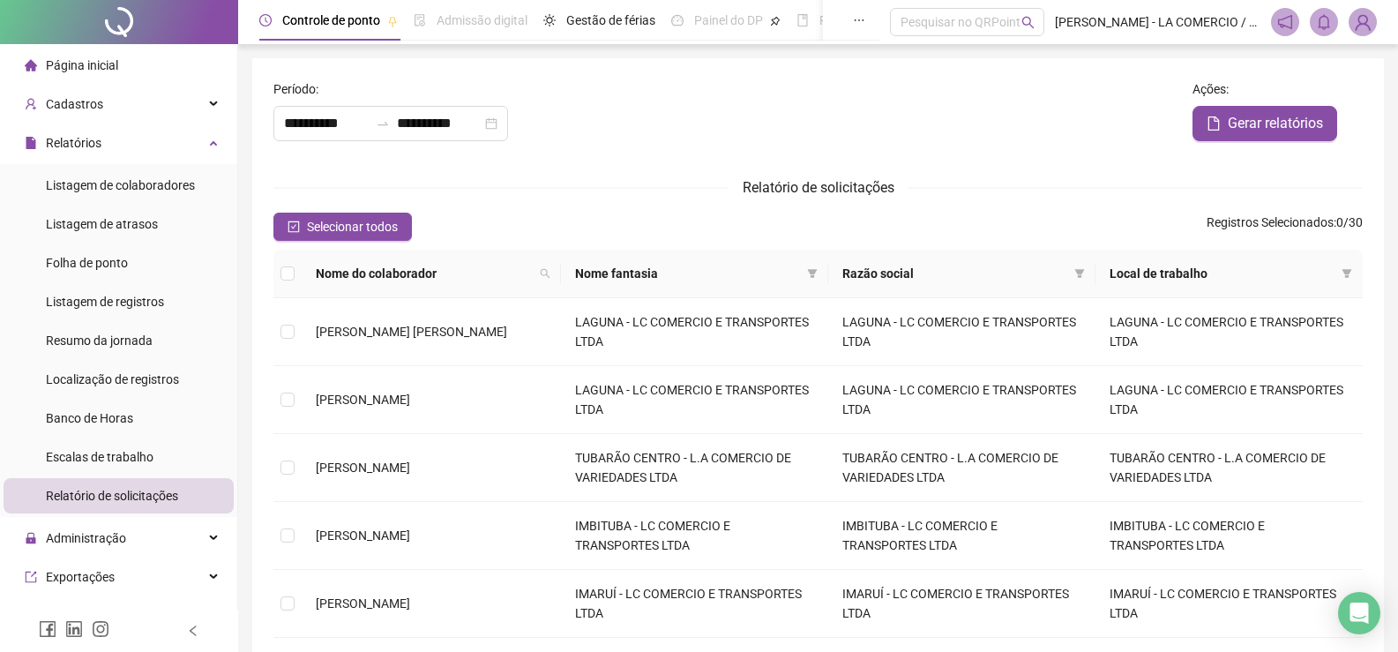
click at [103, 73] on div "Página inicial" at bounding box center [71, 65] width 93 height 35
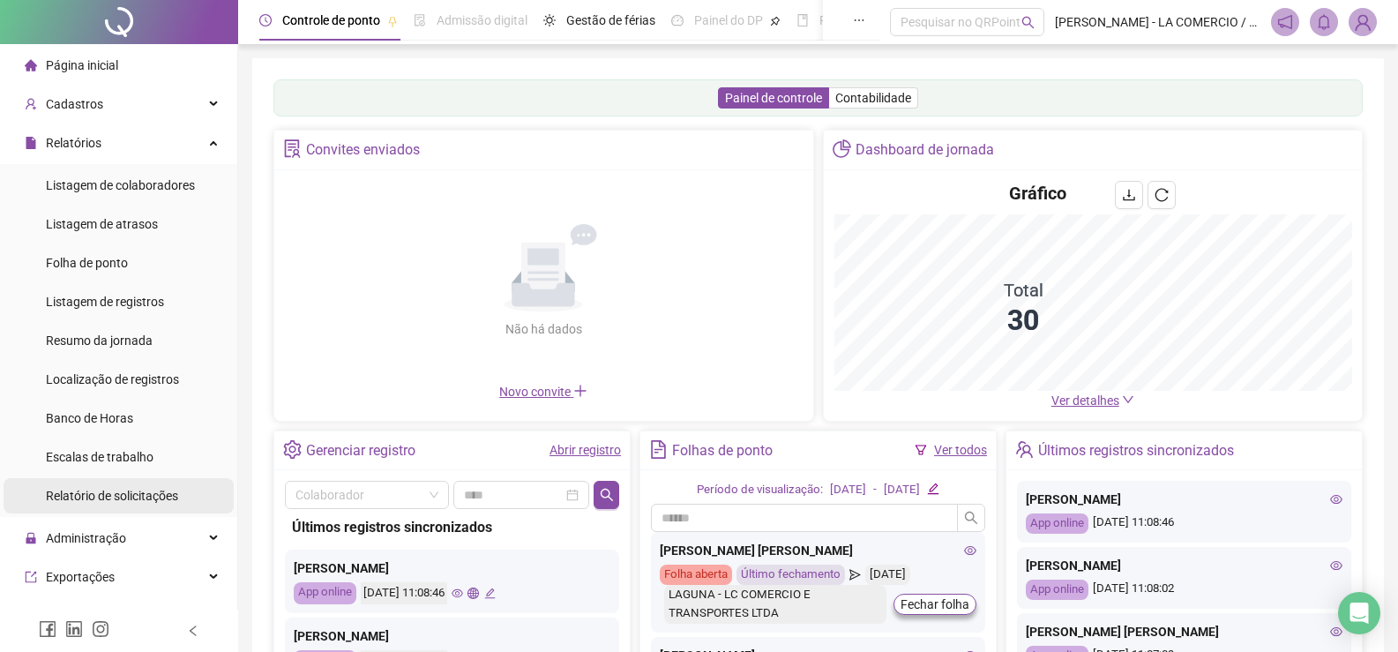
click at [139, 489] on span "Relatório de solicitações" at bounding box center [112, 495] width 132 height 14
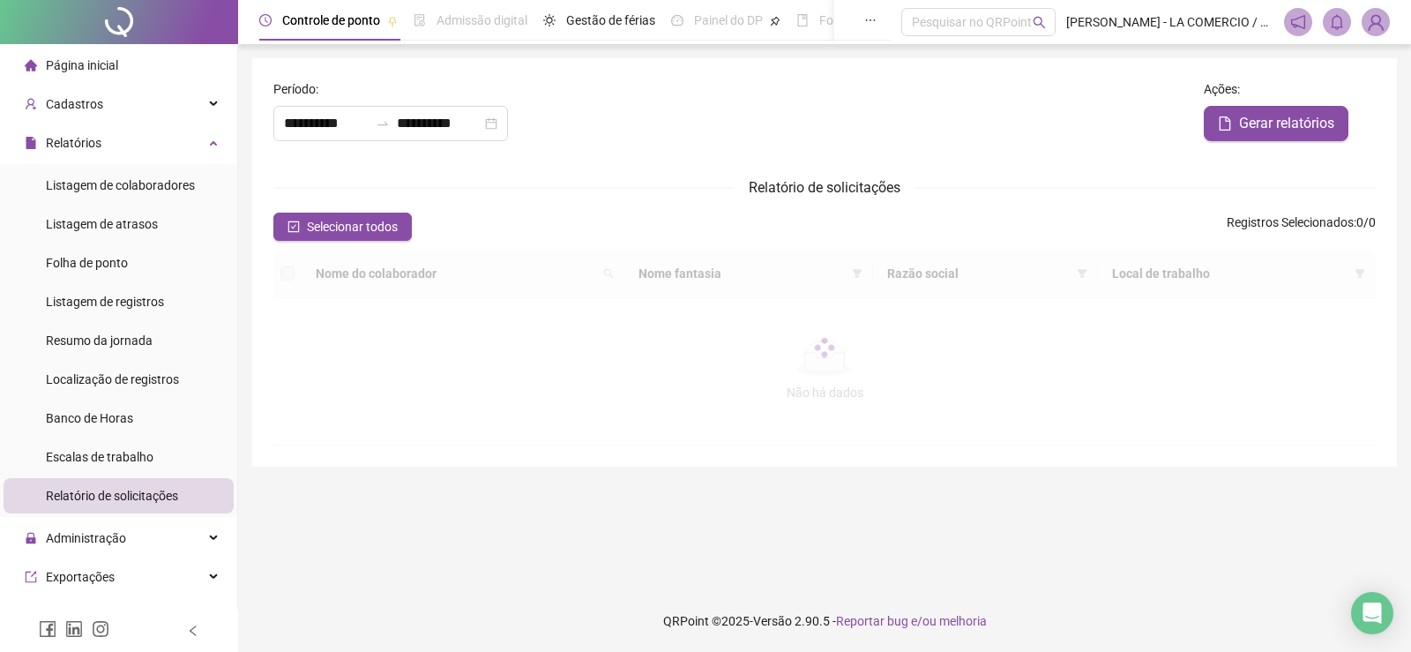
type input "**********"
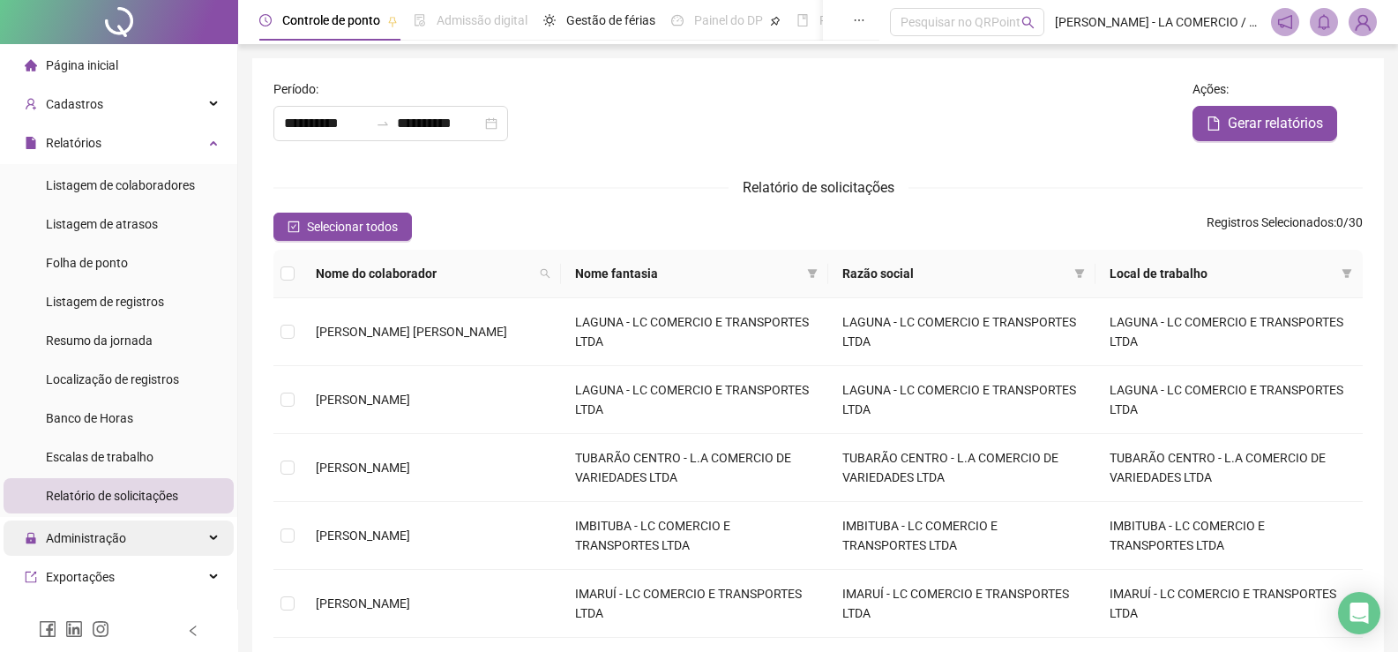
click at [130, 544] on div "Administração" at bounding box center [119, 537] width 230 height 35
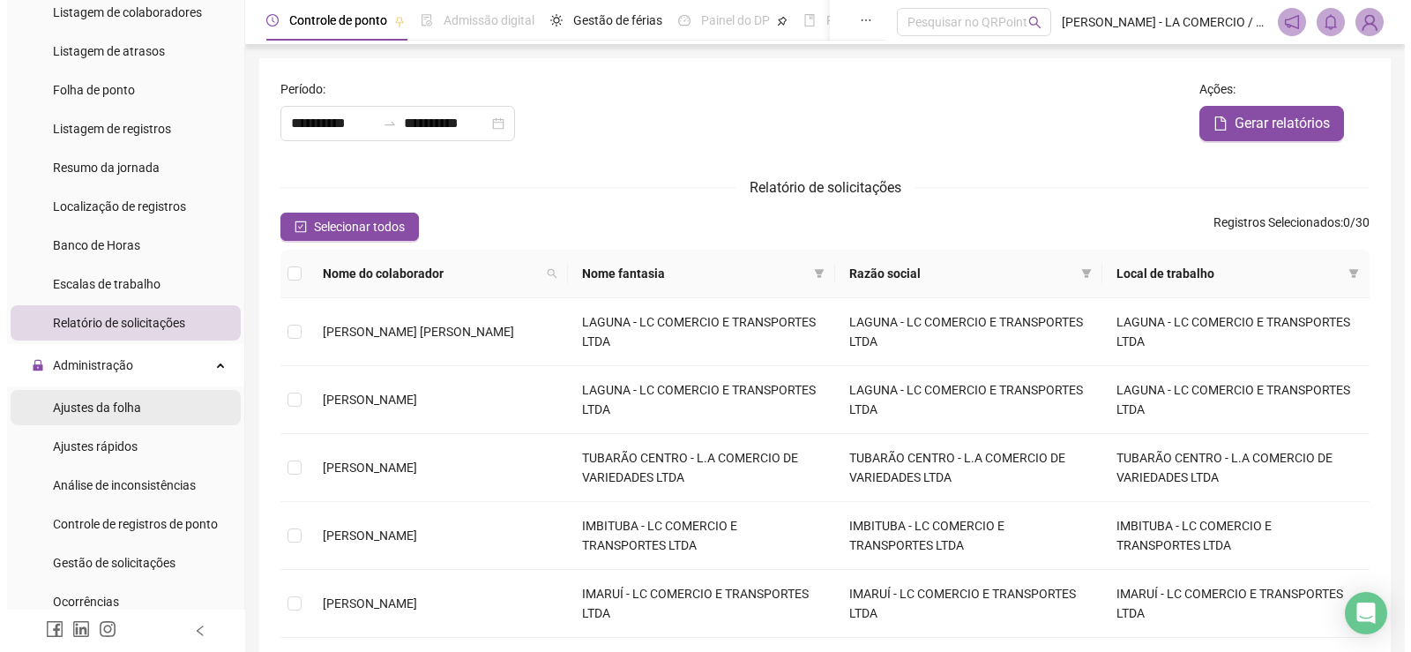
scroll to position [176, 0]
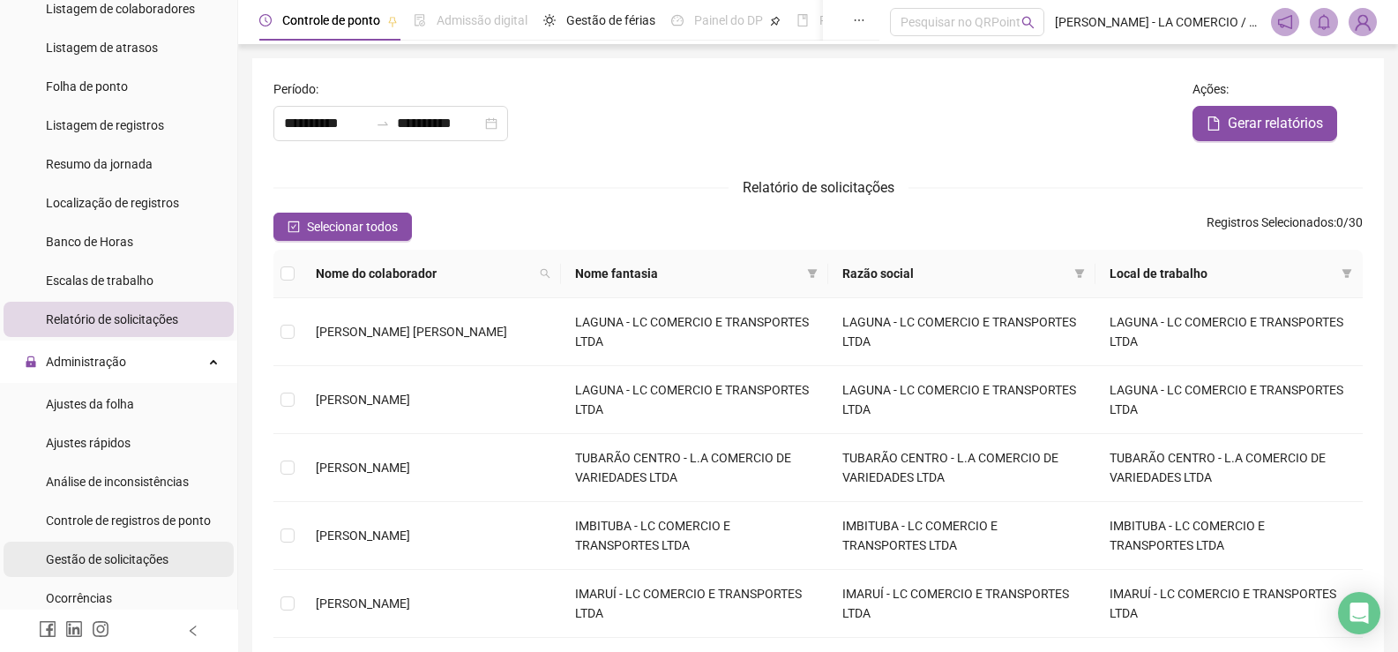
click at [172, 550] on li "Gestão de solicitações" at bounding box center [119, 558] width 230 height 35
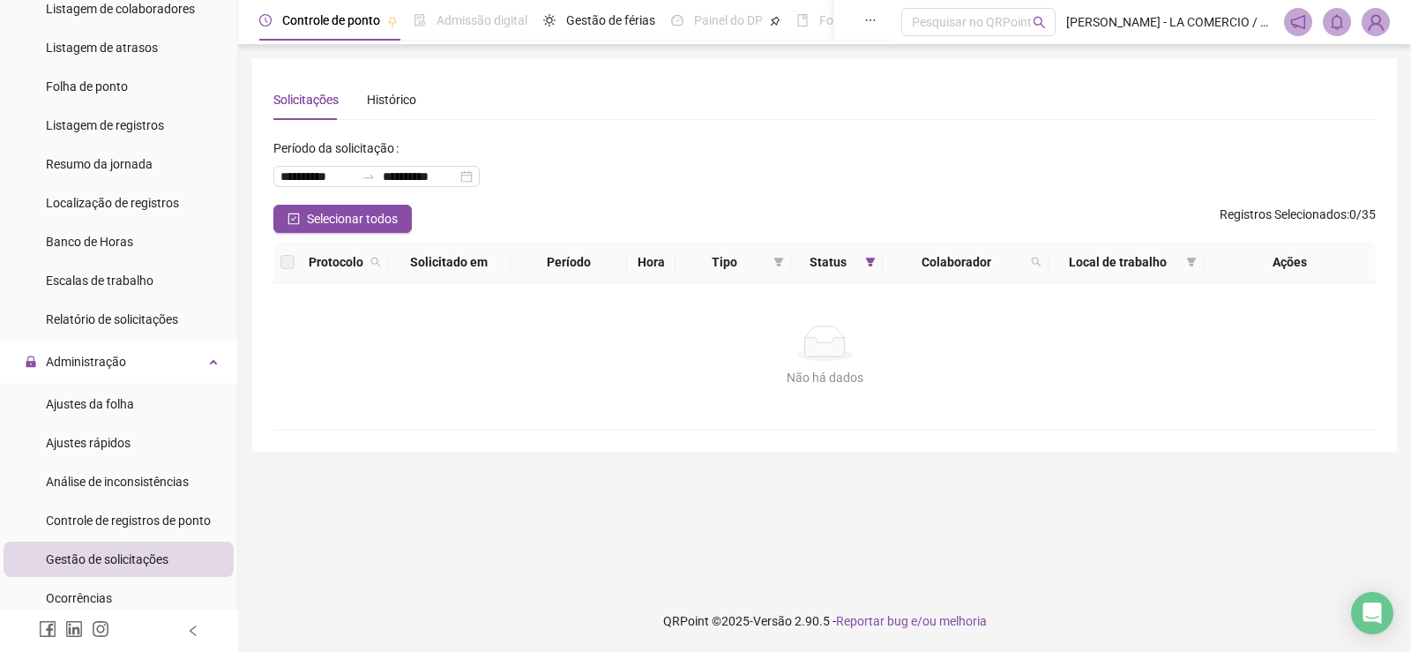
click at [172, 550] on li "Gestão de solicitações" at bounding box center [119, 558] width 230 height 35
click at [153, 554] on span "Gestão de solicitações" at bounding box center [107, 559] width 123 height 14
click at [69, 563] on span "Gestão de solicitações" at bounding box center [107, 559] width 123 height 14
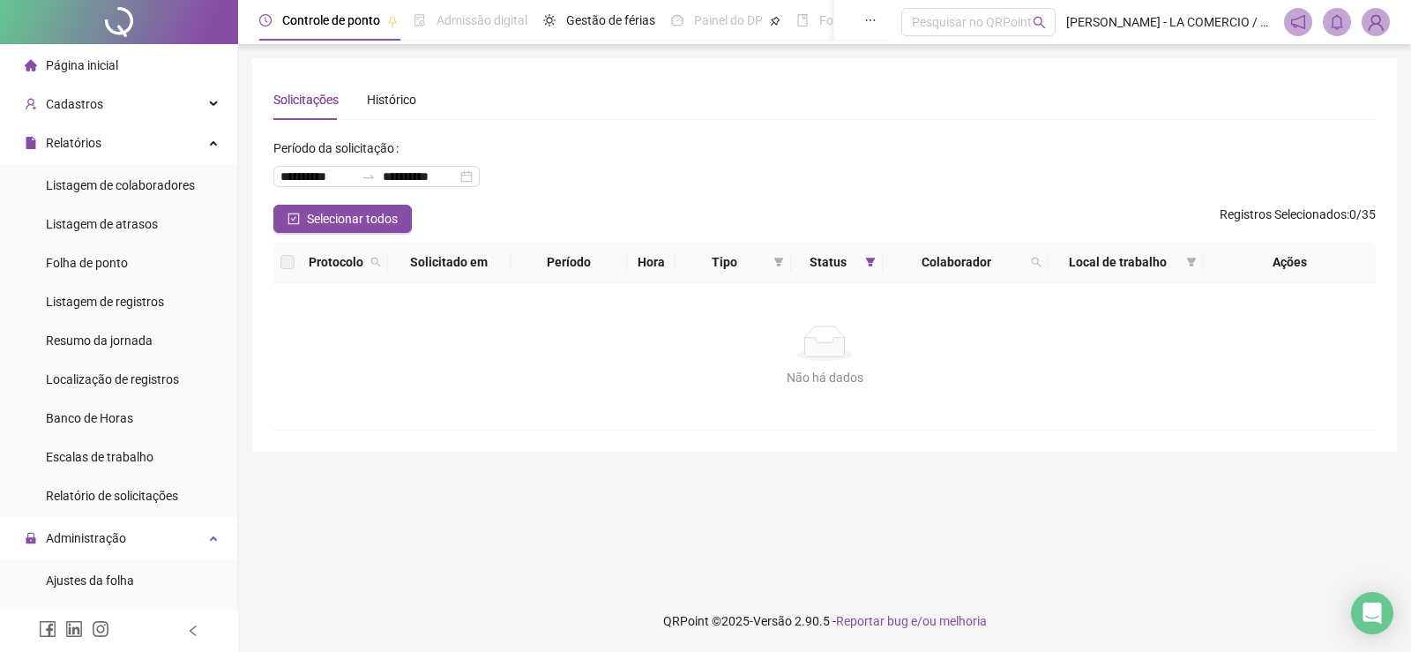
click at [98, 61] on span "Página inicial" at bounding box center [82, 65] width 72 height 14
